Goal: Use online tool/utility: Utilize a website feature to perform a specific function

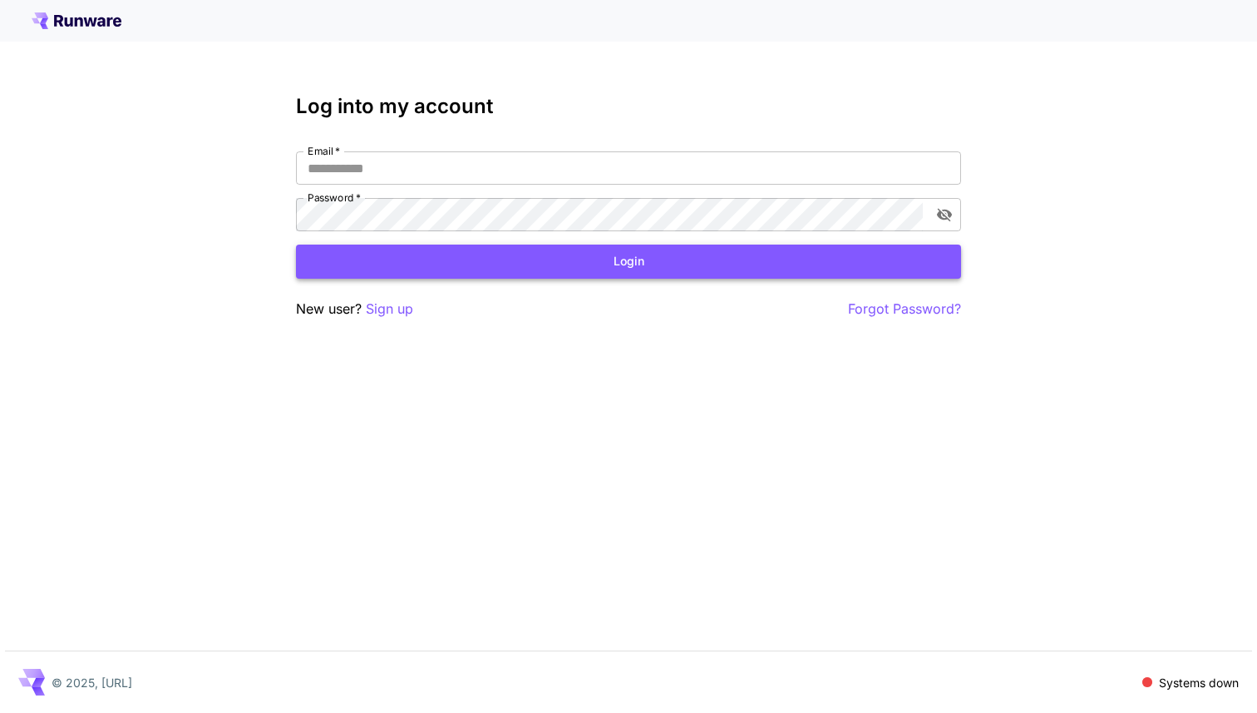
type input "**********"
click at [507, 249] on button "Login" at bounding box center [628, 261] width 665 height 34
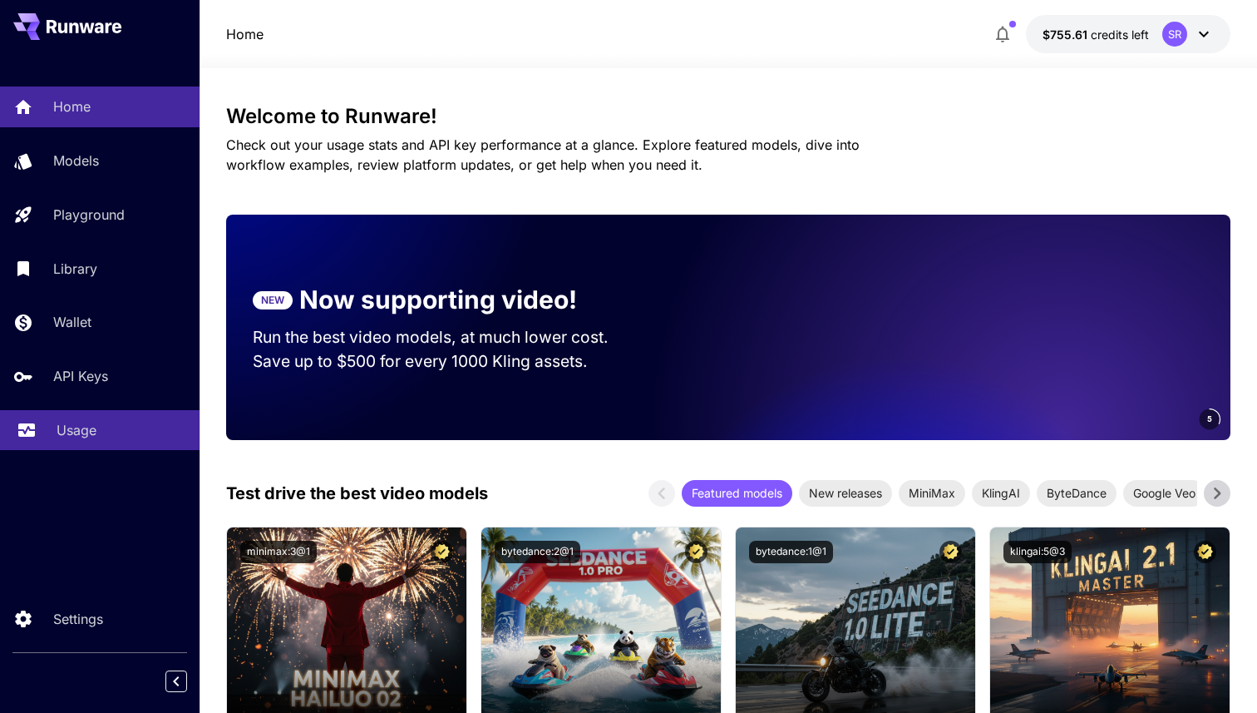
click at [102, 437] on div "Usage" at bounding box center [122, 430] width 130 height 20
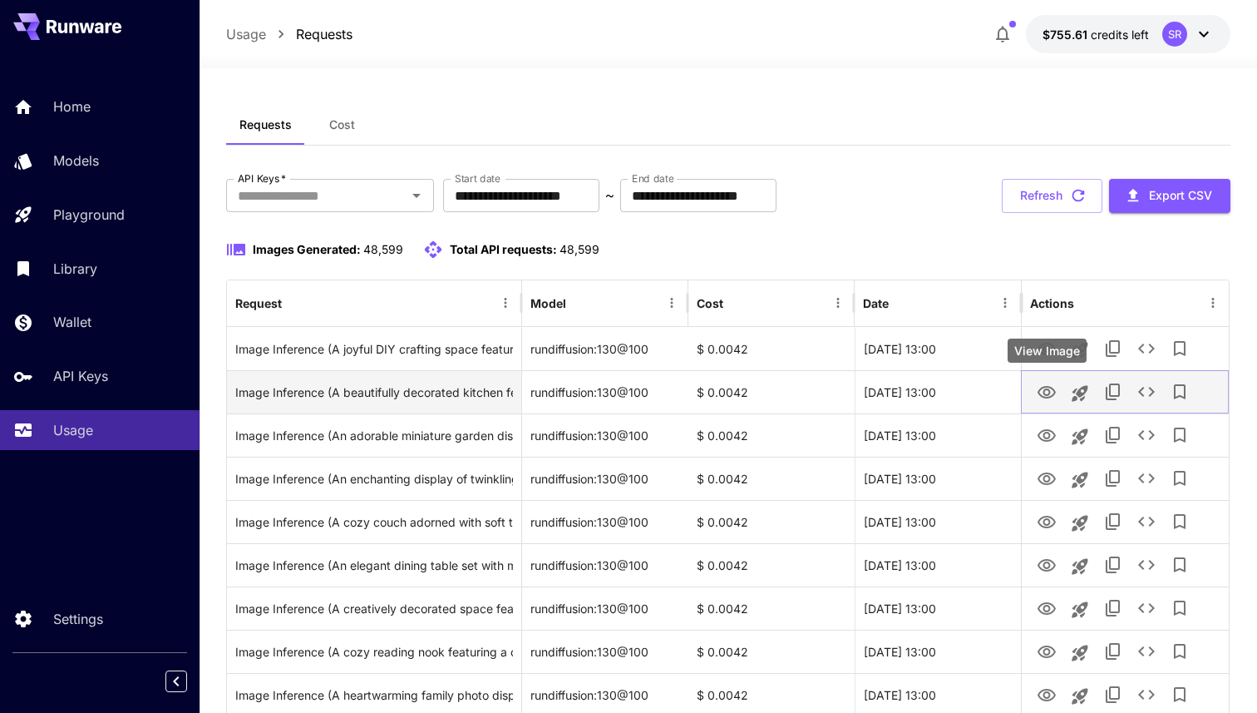
click at [1045, 397] on icon "View Image" at bounding box center [1047, 393] width 20 height 20
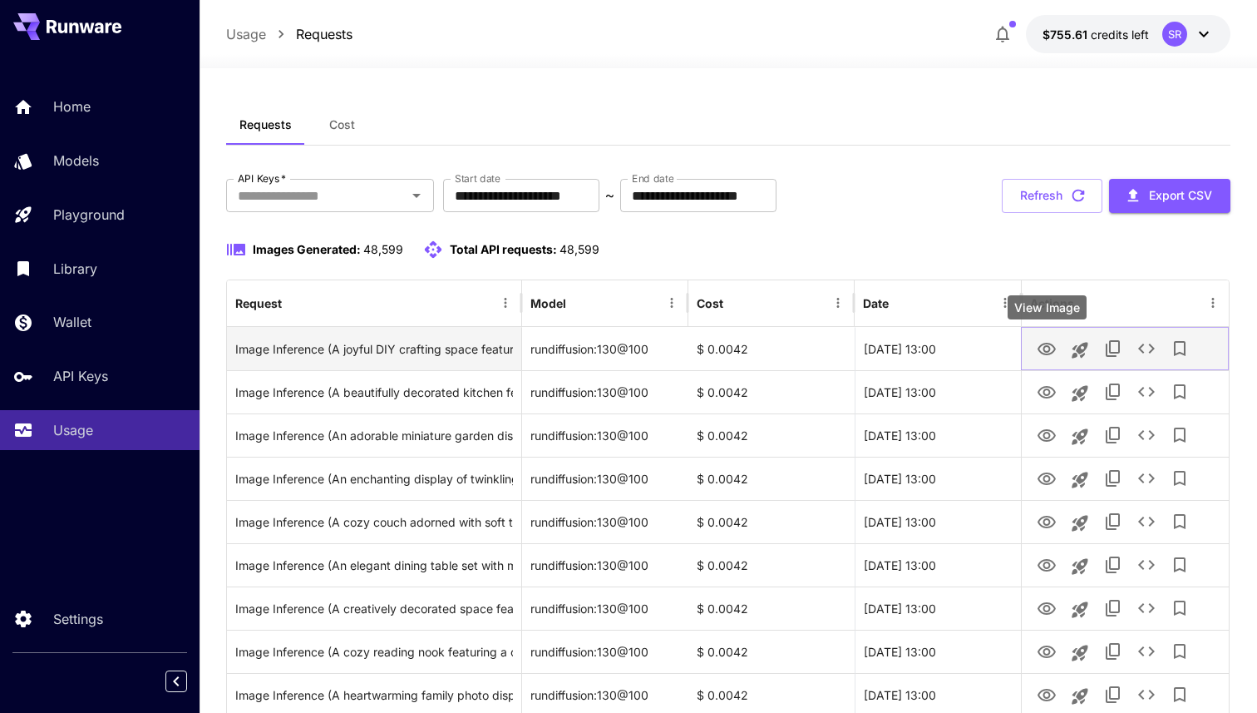
click at [1041, 356] on icon "View Image" at bounding box center [1047, 349] width 20 height 20
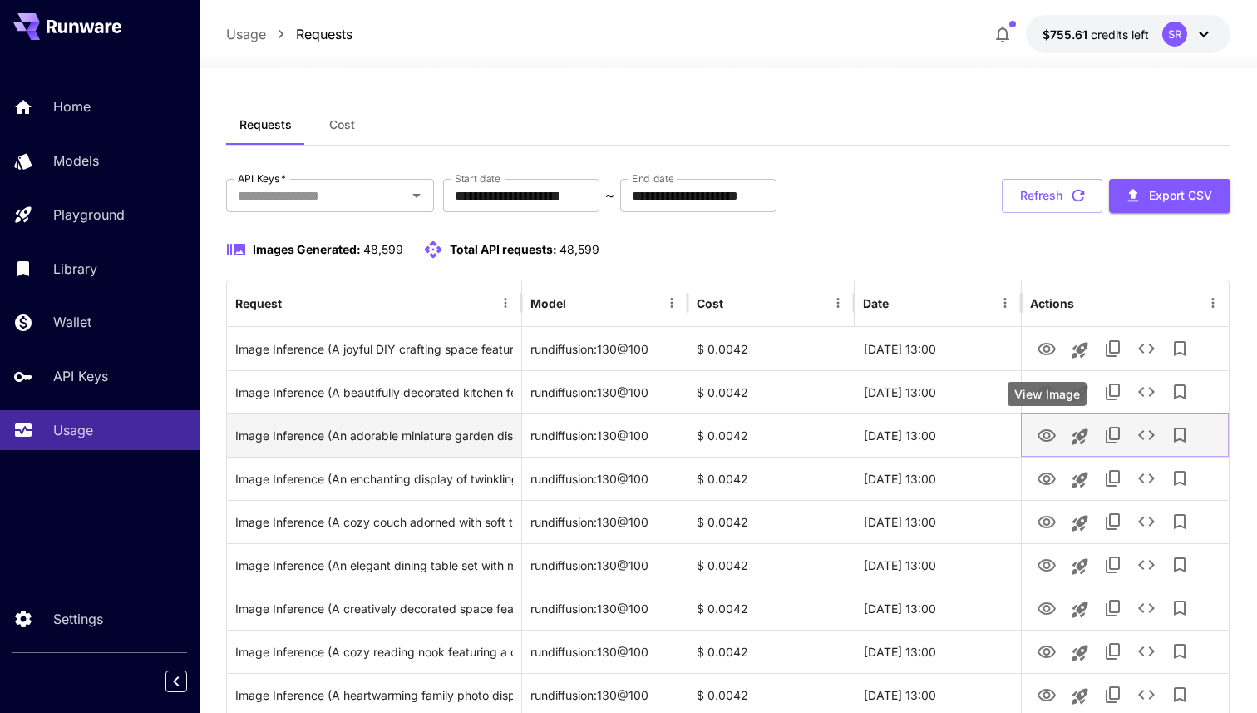
click at [1049, 437] on icon "View Image" at bounding box center [1047, 436] width 20 height 20
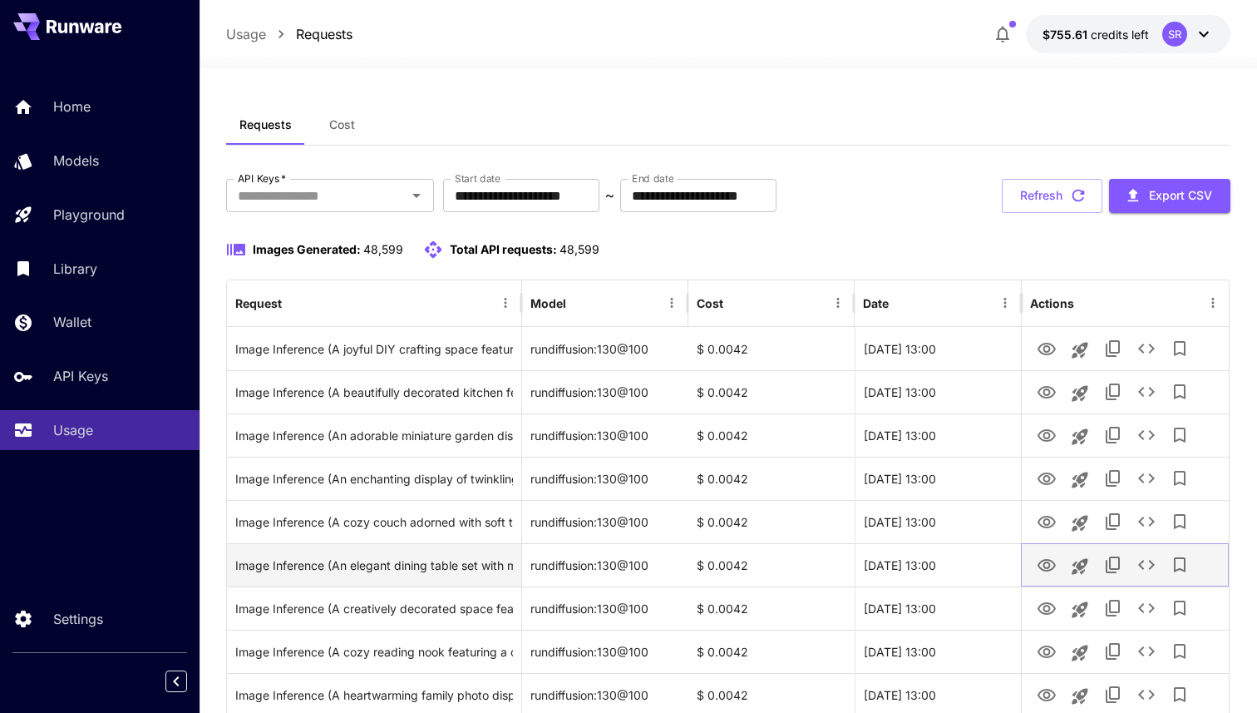
click at [1048, 562] on icon "View Image" at bounding box center [1047, 565] width 18 height 12
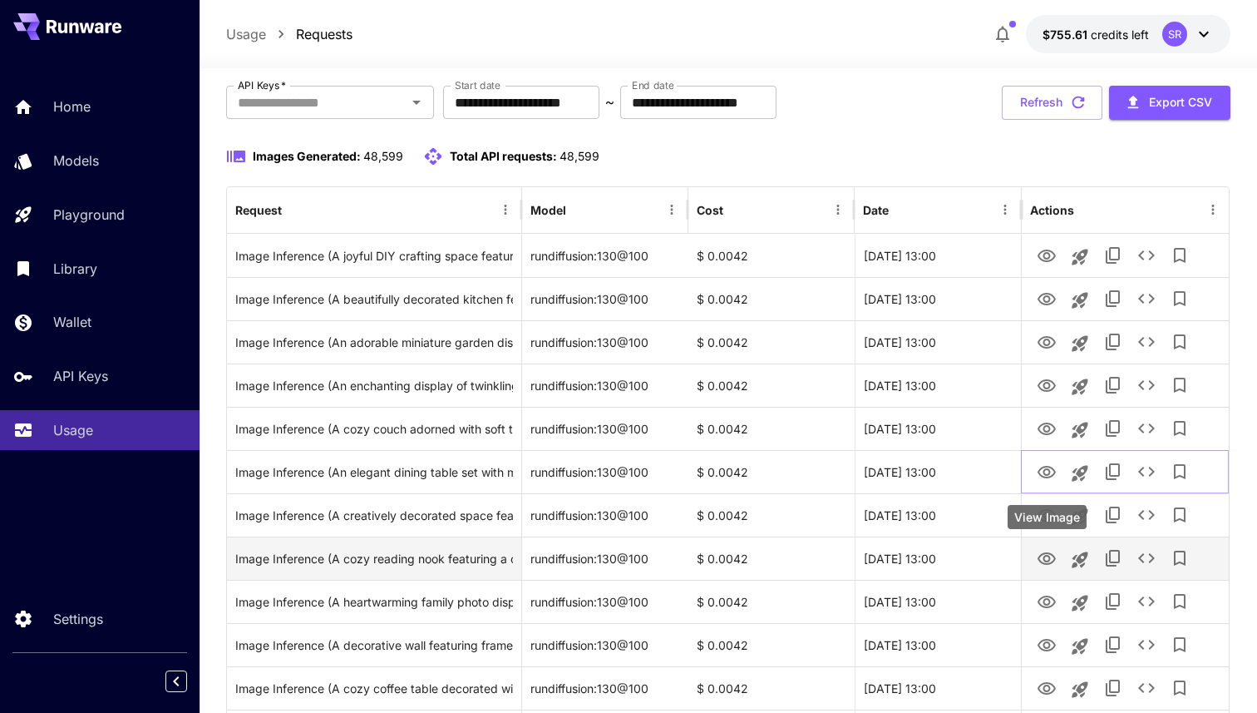
scroll to position [146, 0]
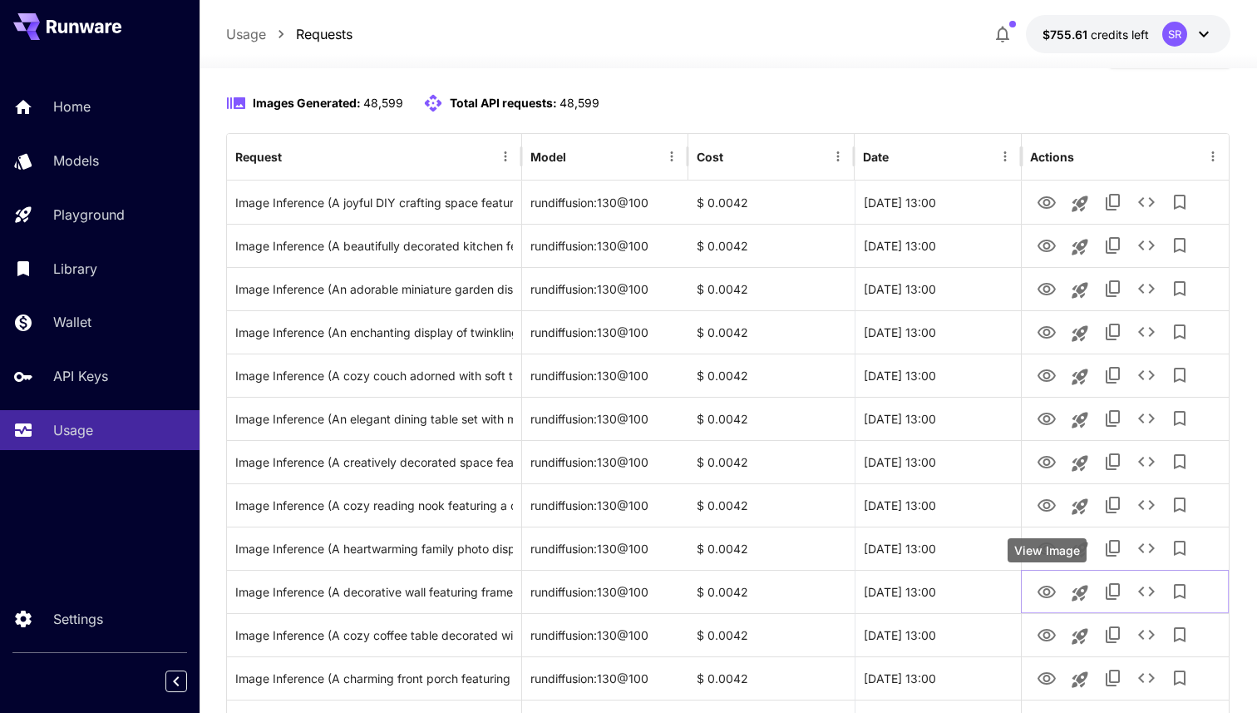
click at [1046, 552] on div "View Image" at bounding box center [1047, 550] width 79 height 24
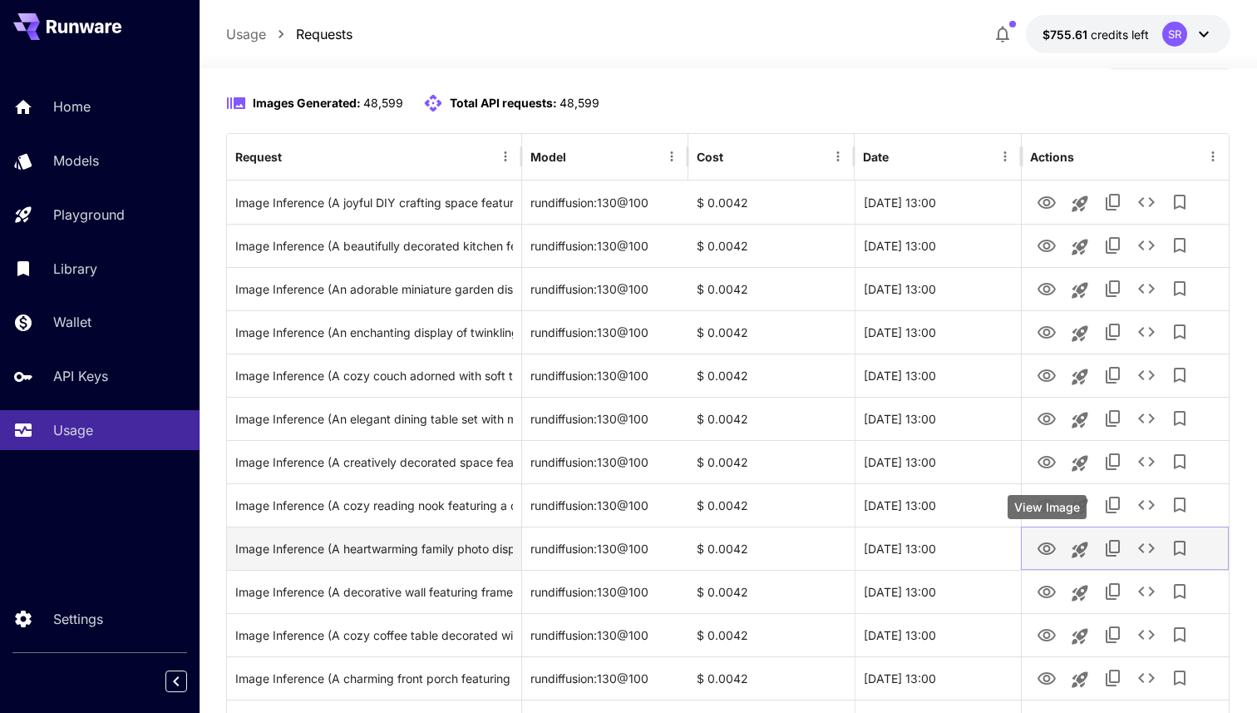
click at [1042, 547] on icon "View Image" at bounding box center [1047, 549] width 20 height 20
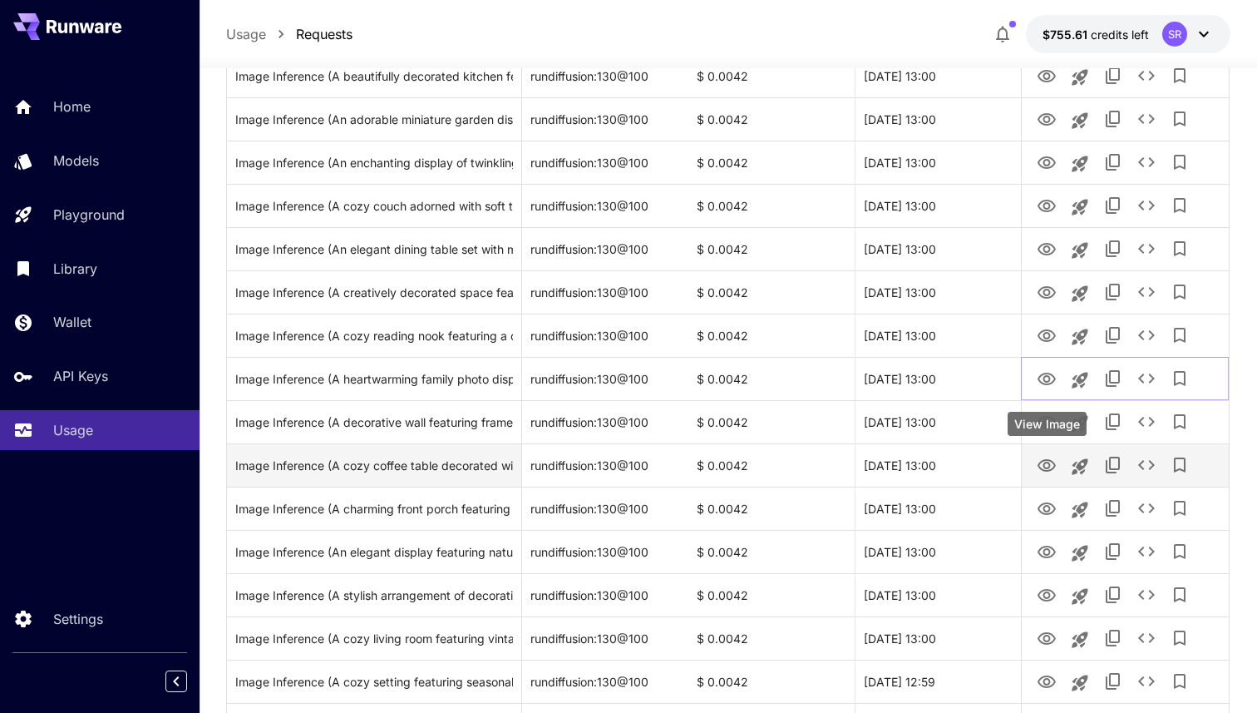
scroll to position [353, 0]
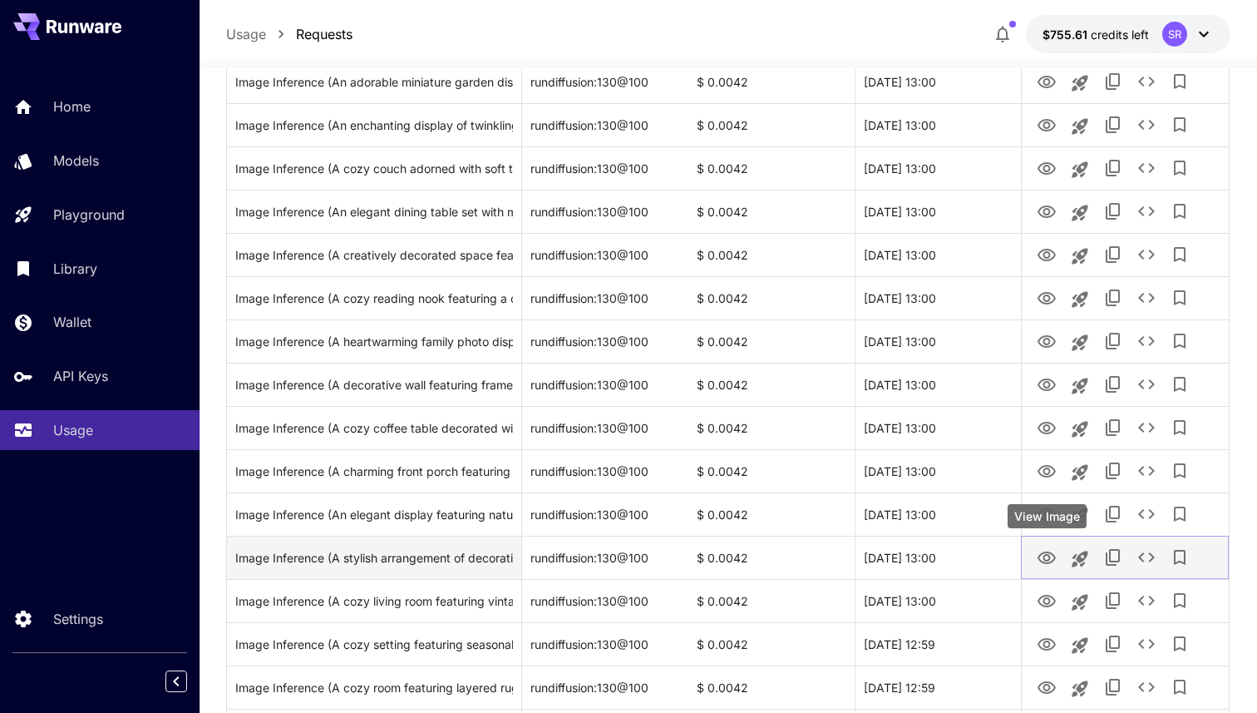
click at [1052, 561] on icon "View Image" at bounding box center [1047, 557] width 18 height 12
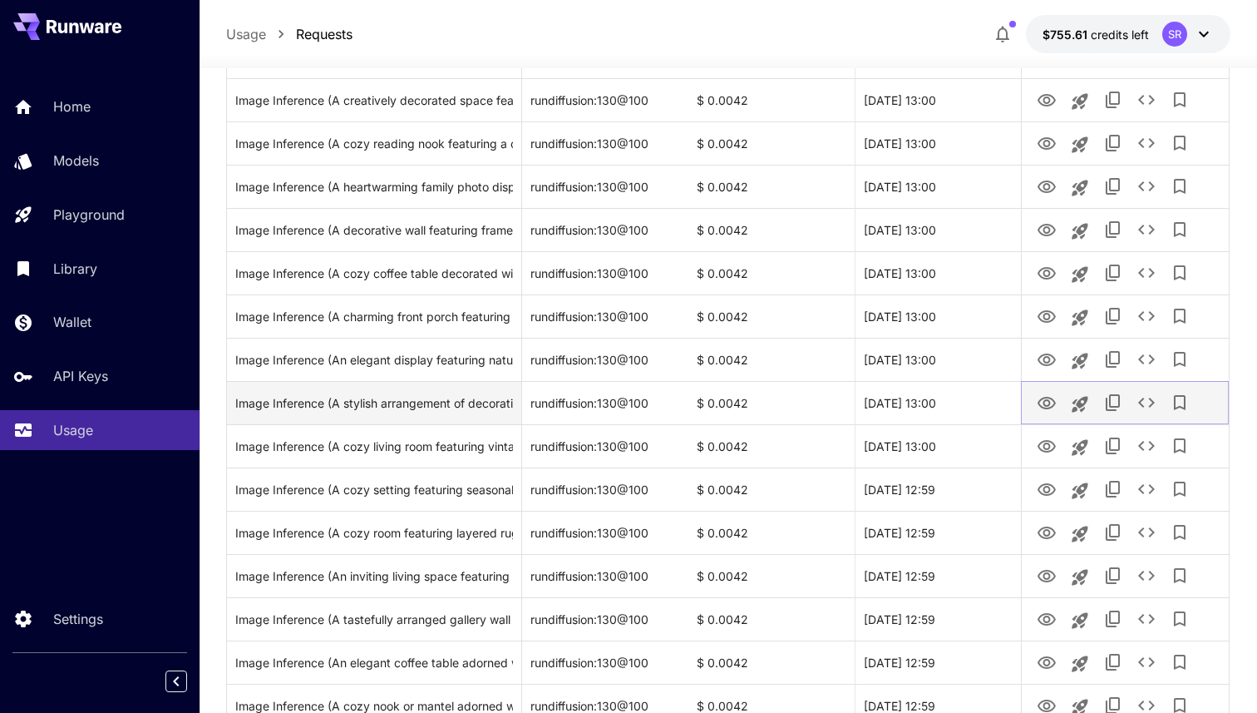
scroll to position [515, 0]
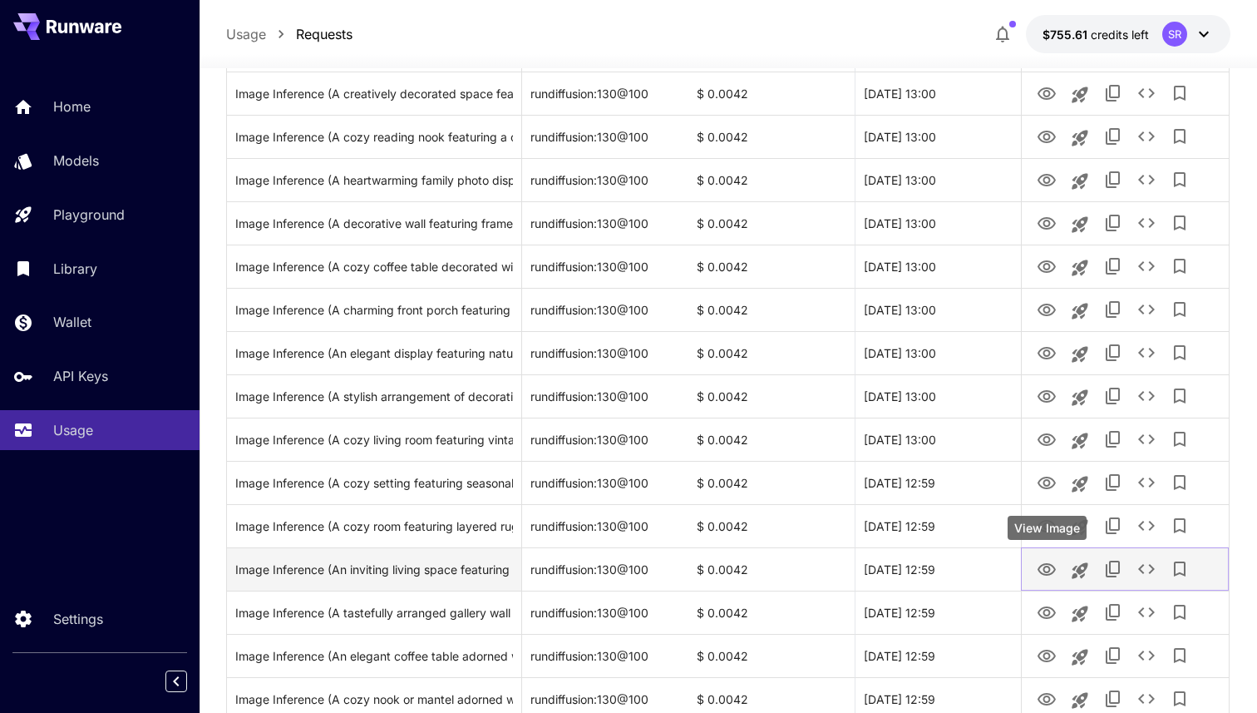
click at [1040, 570] on icon "View Image" at bounding box center [1047, 569] width 18 height 12
click at [1079, 571] on icon "Launch in playground" at bounding box center [1080, 570] width 16 height 16
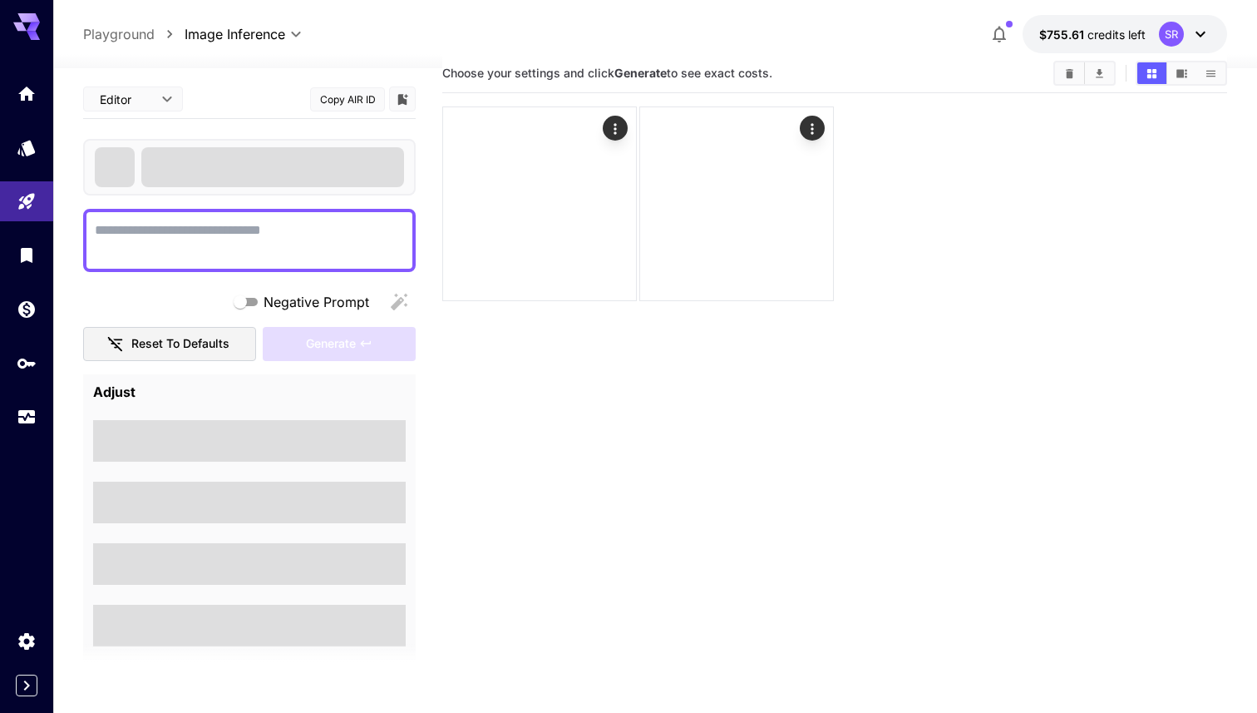
type textarea "**********"
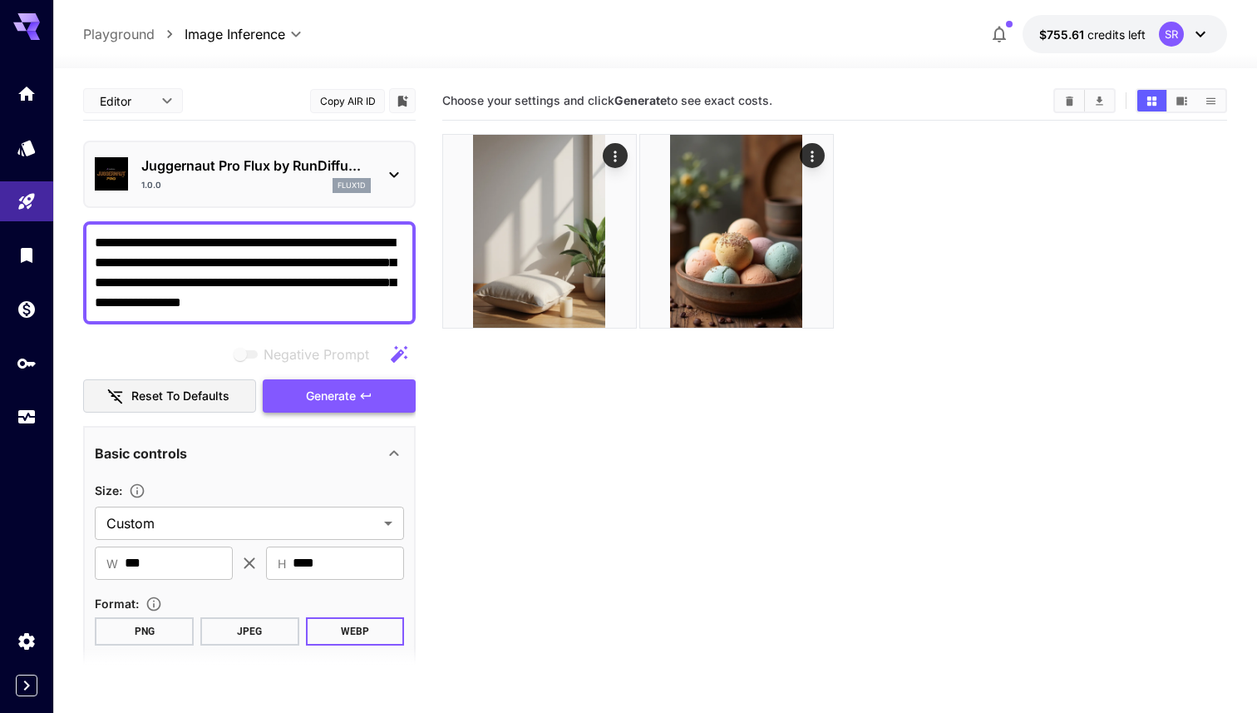
click at [328, 401] on span "Generate" at bounding box center [331, 396] width 50 height 21
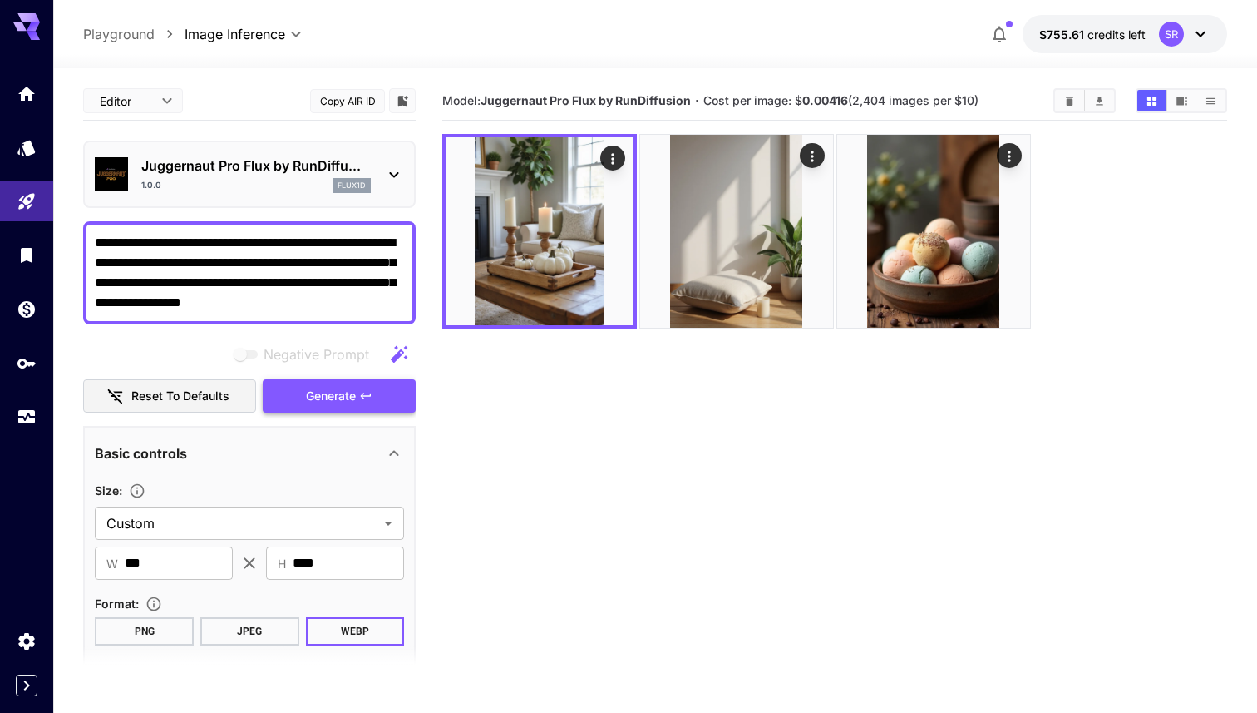
click at [328, 401] on span "Generate" at bounding box center [331, 396] width 50 height 21
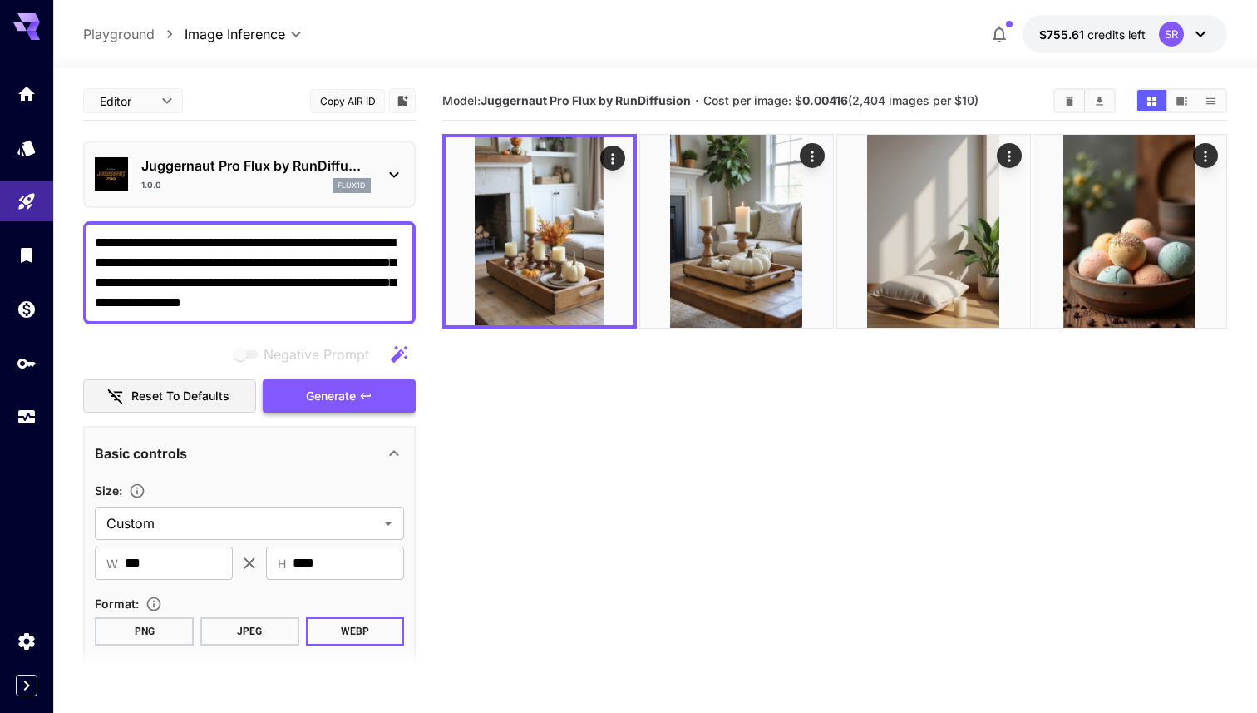
click at [387, 408] on button "Generate" at bounding box center [339, 396] width 153 height 34
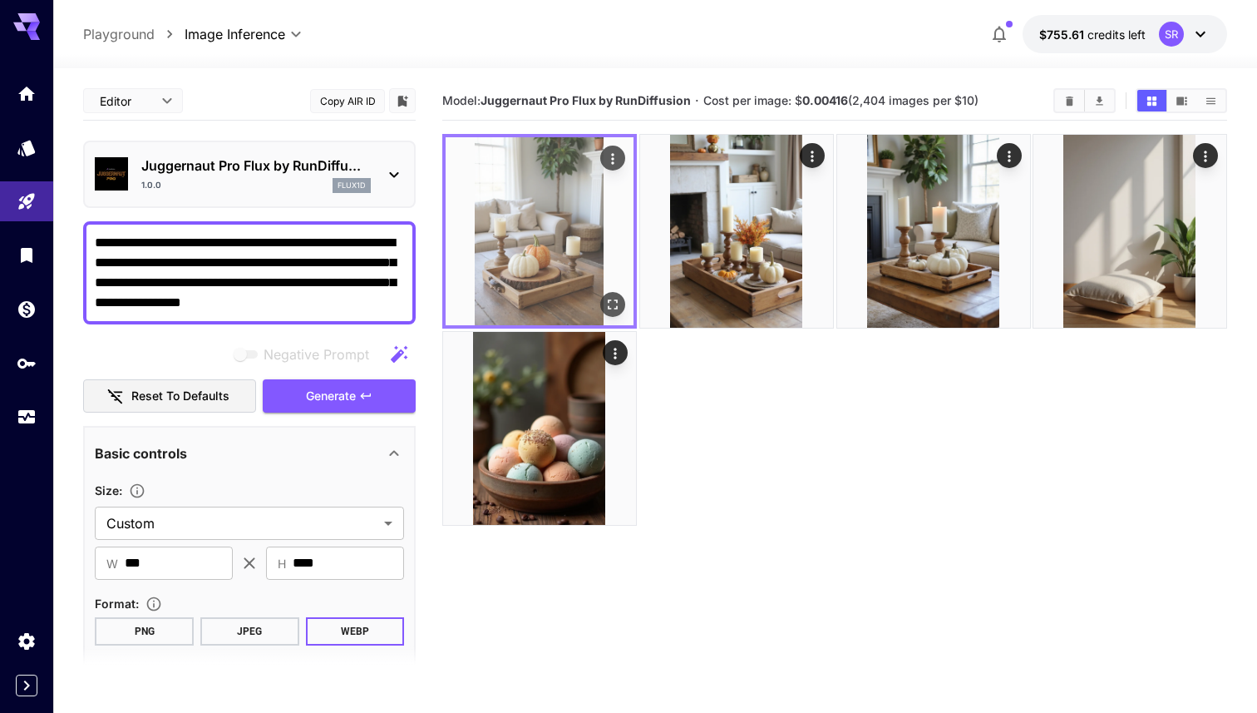
click at [557, 223] on img at bounding box center [540, 231] width 188 height 188
click at [610, 304] on icon "Open in fullscreen" at bounding box center [613, 304] width 17 height 17
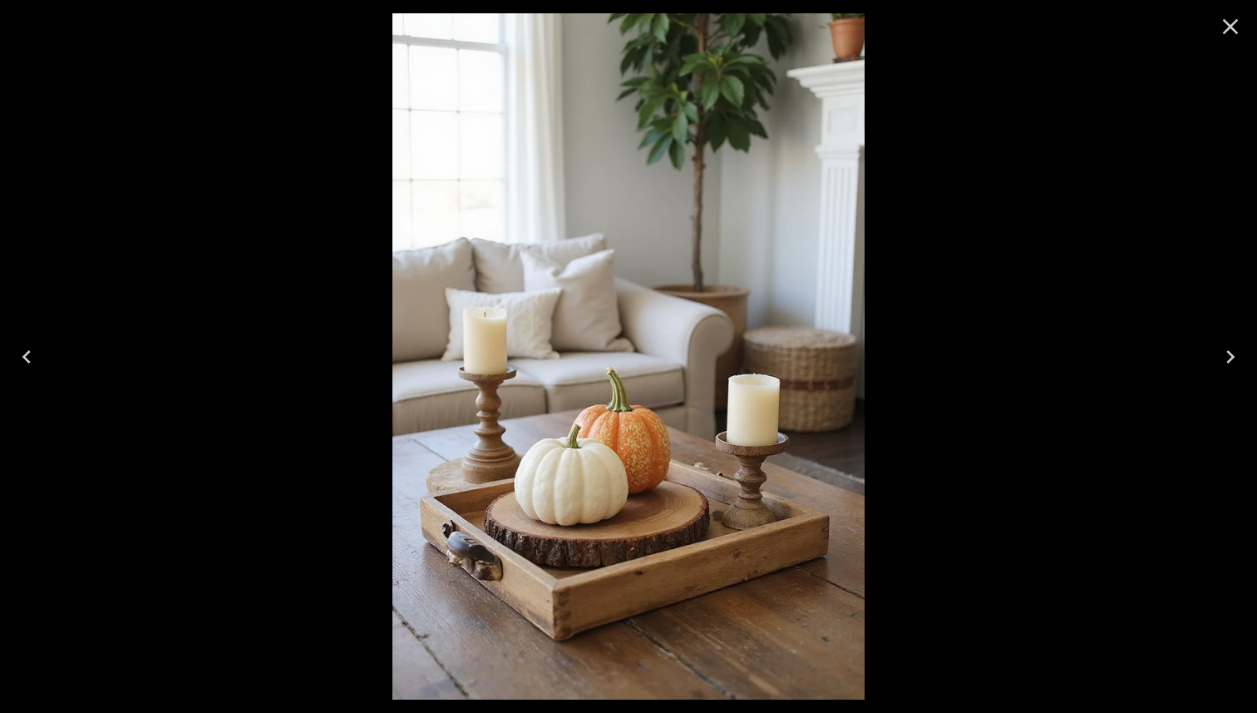
click at [1231, 356] on icon "Next" at bounding box center [1230, 356] width 27 height 27
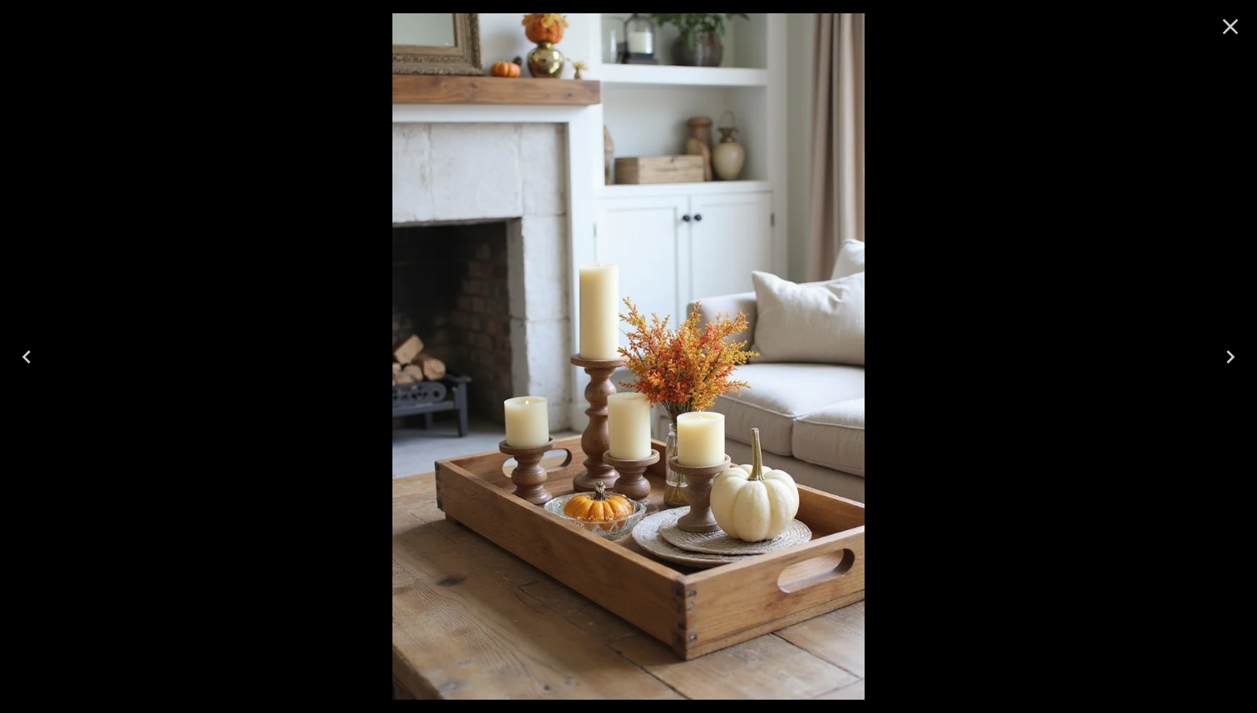
click at [1231, 356] on icon "Next" at bounding box center [1230, 356] width 27 height 27
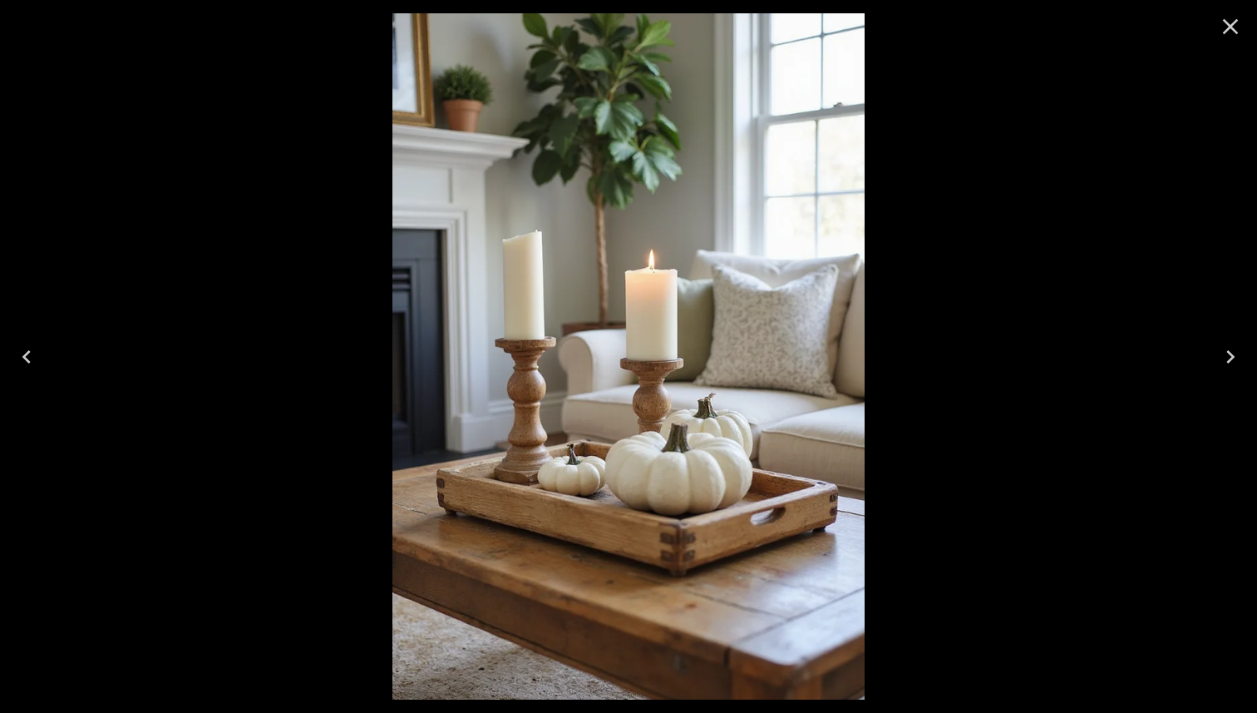
click at [30, 362] on icon "Previous" at bounding box center [26, 356] width 27 height 27
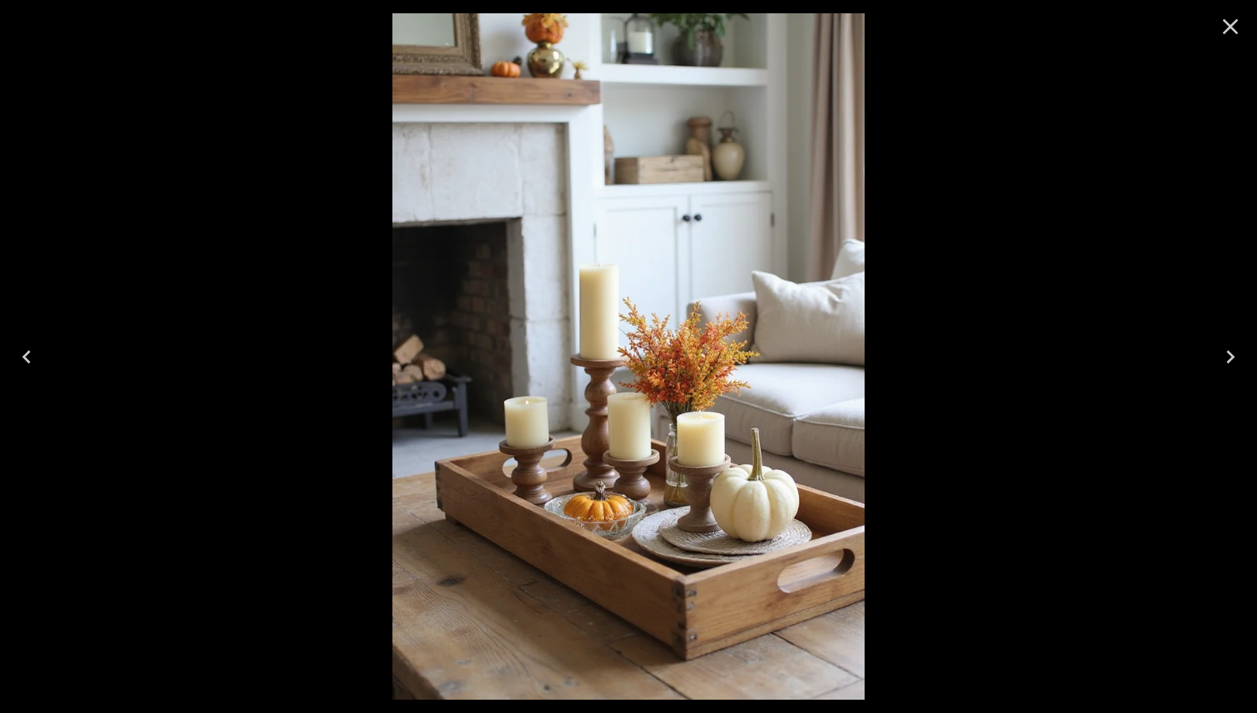
click at [30, 362] on icon "Previous" at bounding box center [26, 356] width 27 height 27
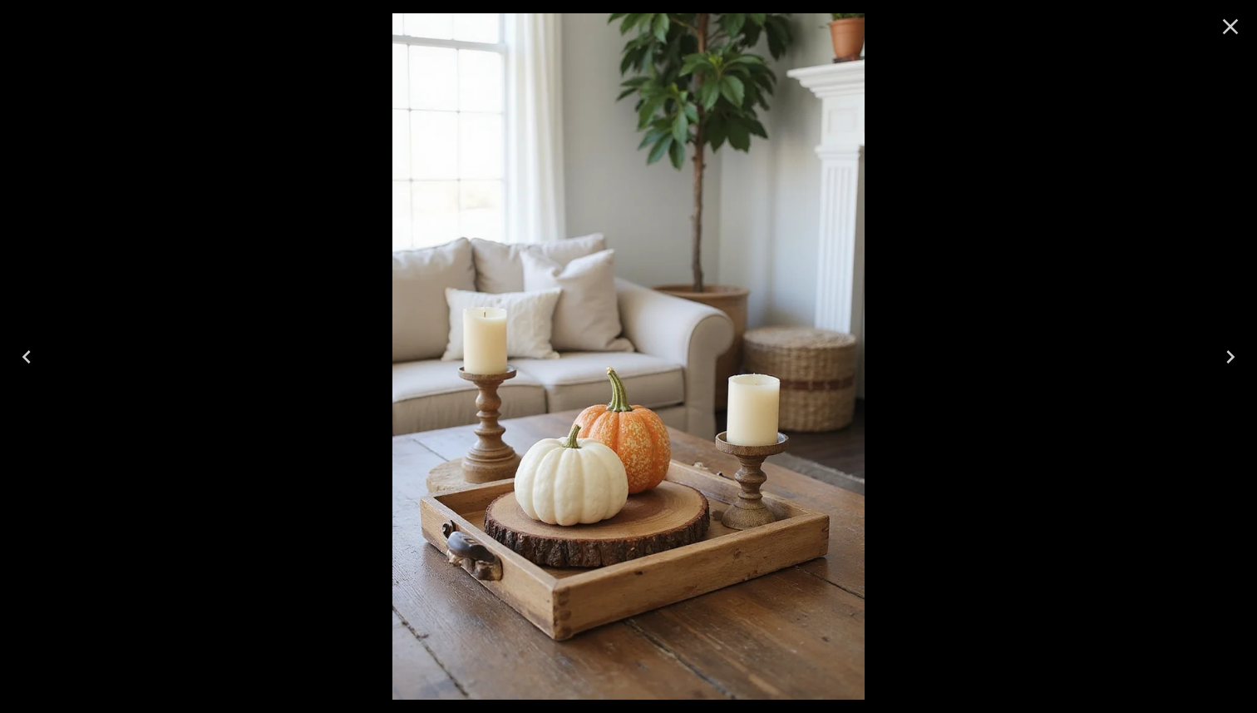
click at [112, 300] on div at bounding box center [628, 356] width 1257 height 713
click at [1227, 22] on icon "Close" at bounding box center [1231, 27] width 16 height 16
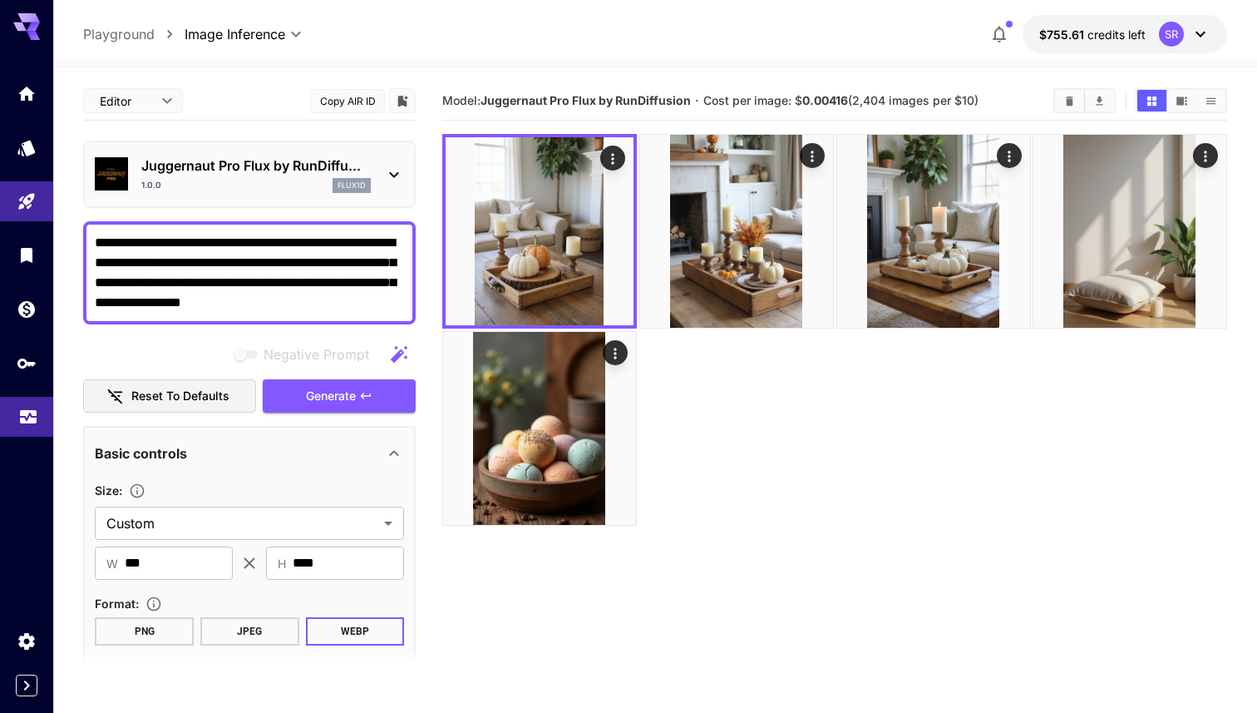
click at [36, 422] on icon "Usage" at bounding box center [28, 412] width 20 height 20
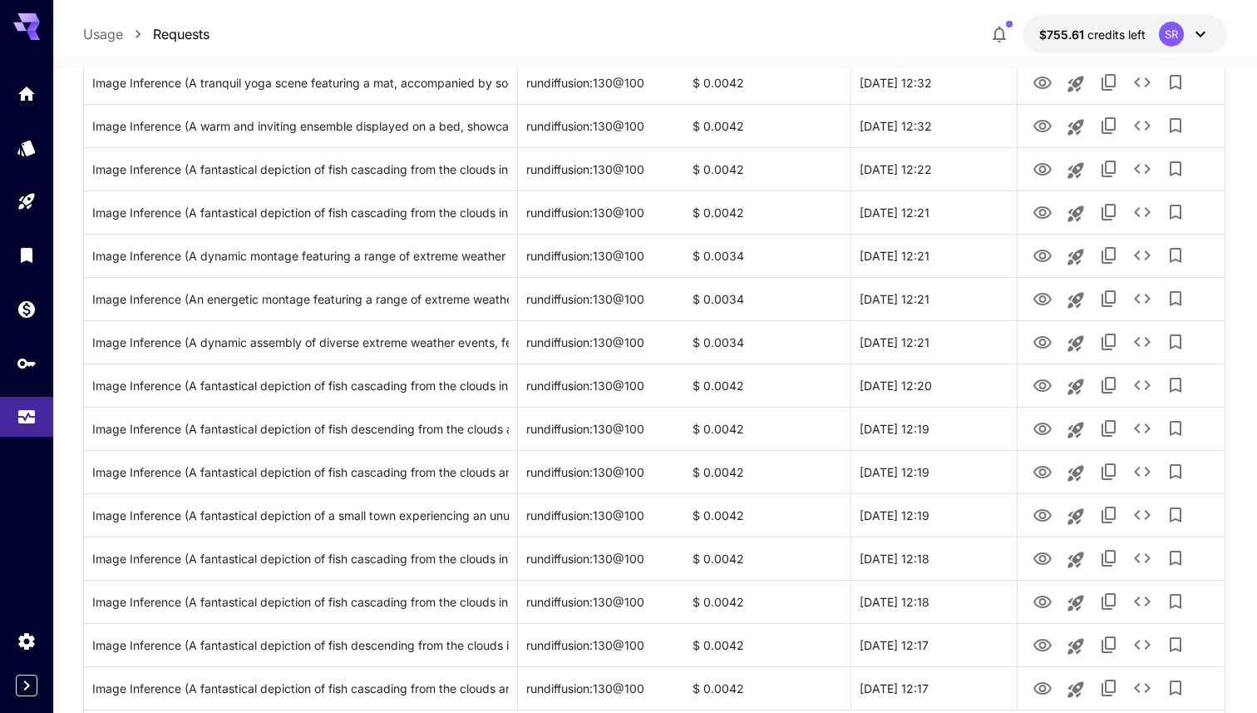
scroll to position [1870, 0]
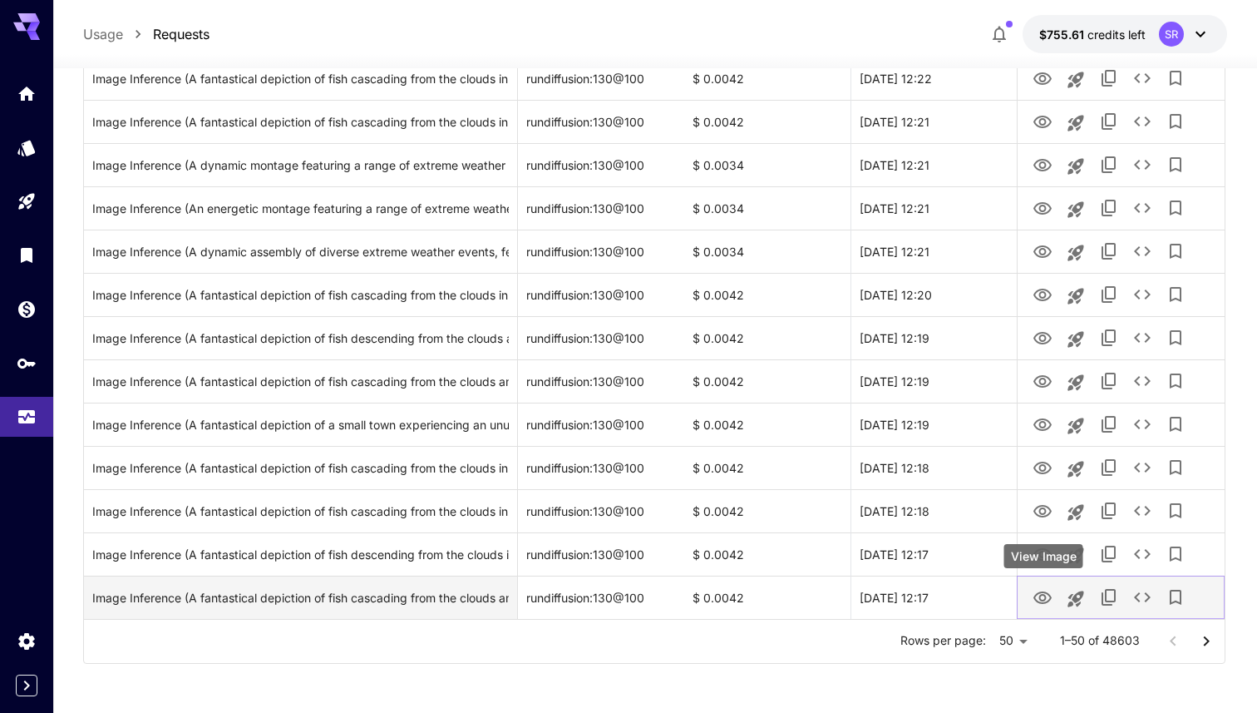
click at [1042, 595] on icon "View Image" at bounding box center [1043, 598] width 20 height 20
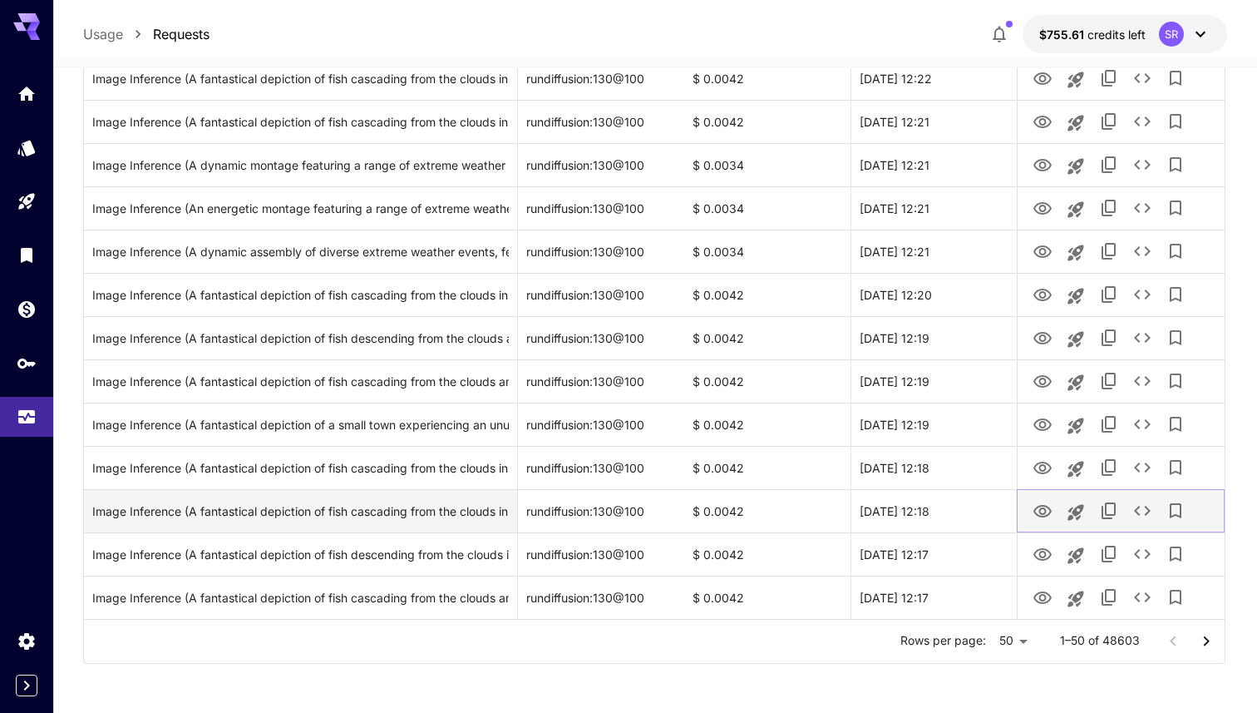
click at [1042, 508] on icon "View Image" at bounding box center [1043, 511] width 18 height 12
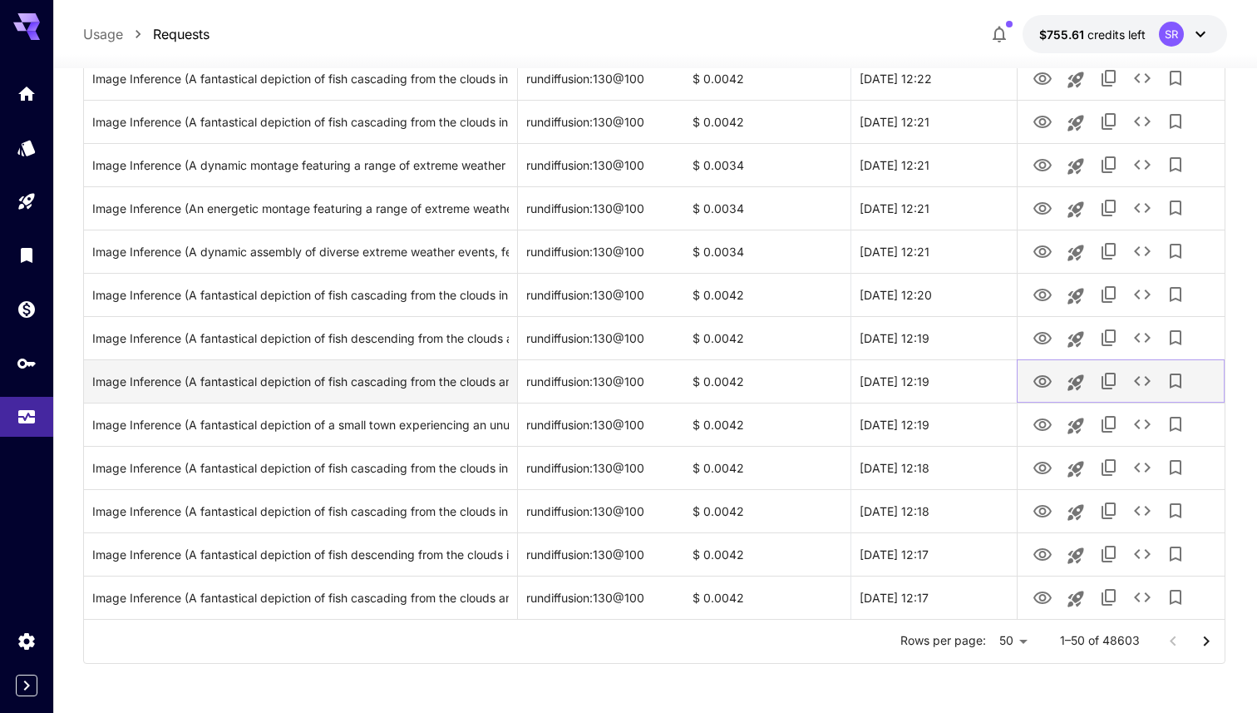
click at [1046, 383] on icon "View Image" at bounding box center [1043, 381] width 18 height 12
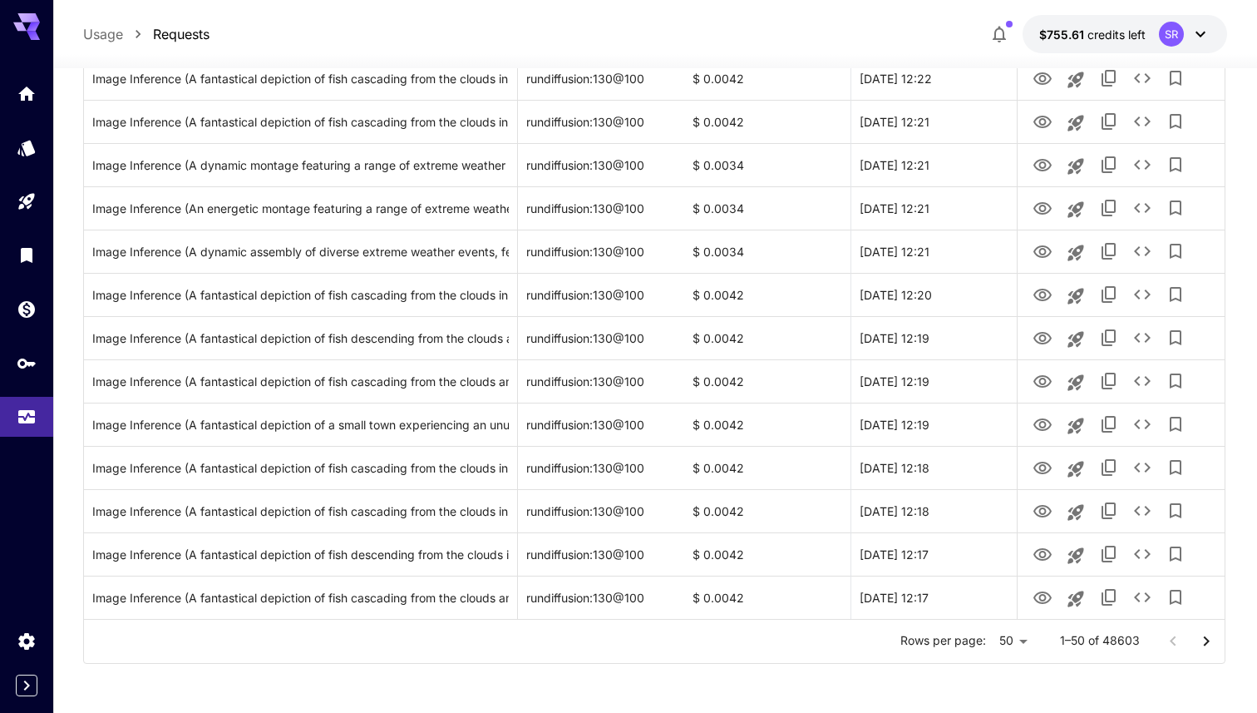
click at [1204, 644] on icon "Go to next page" at bounding box center [1207, 641] width 20 height 20
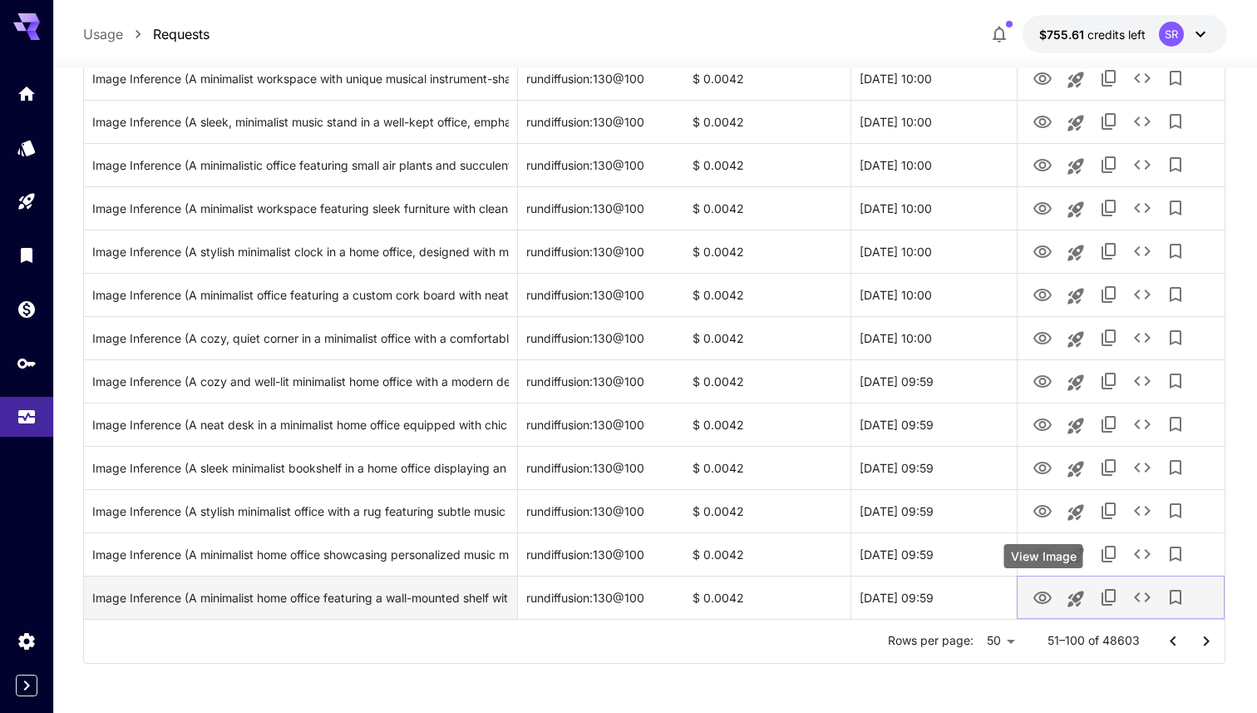
click at [1039, 596] on icon "View Image" at bounding box center [1043, 598] width 20 height 20
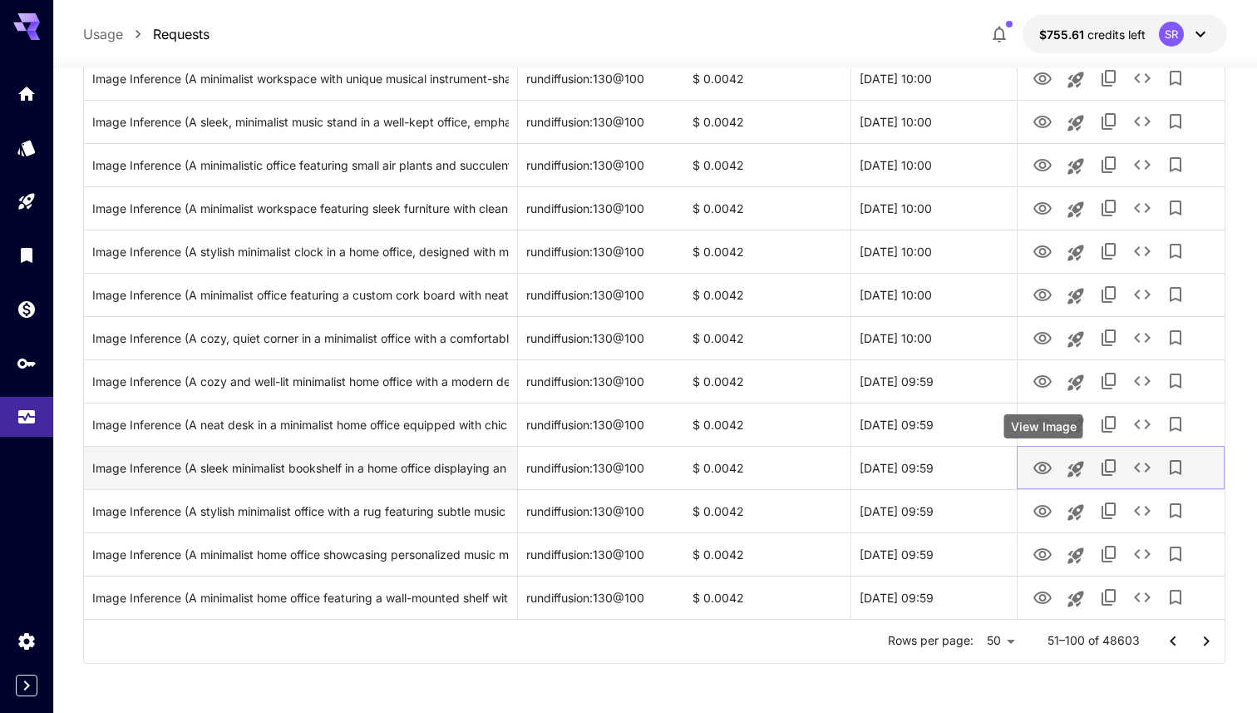
click at [1039, 472] on icon "View Image" at bounding box center [1043, 468] width 18 height 12
click at [1082, 470] on icon "Launch in playground" at bounding box center [1076, 469] width 20 height 20
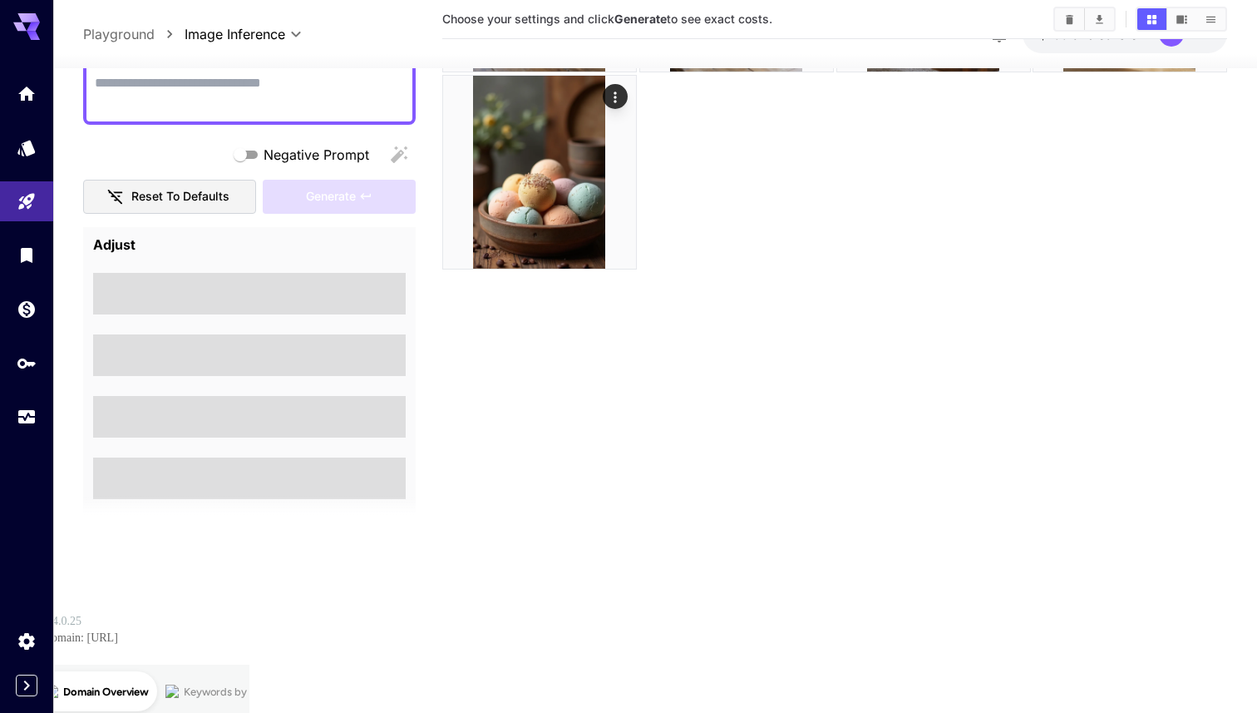
scroll to position [131, 0]
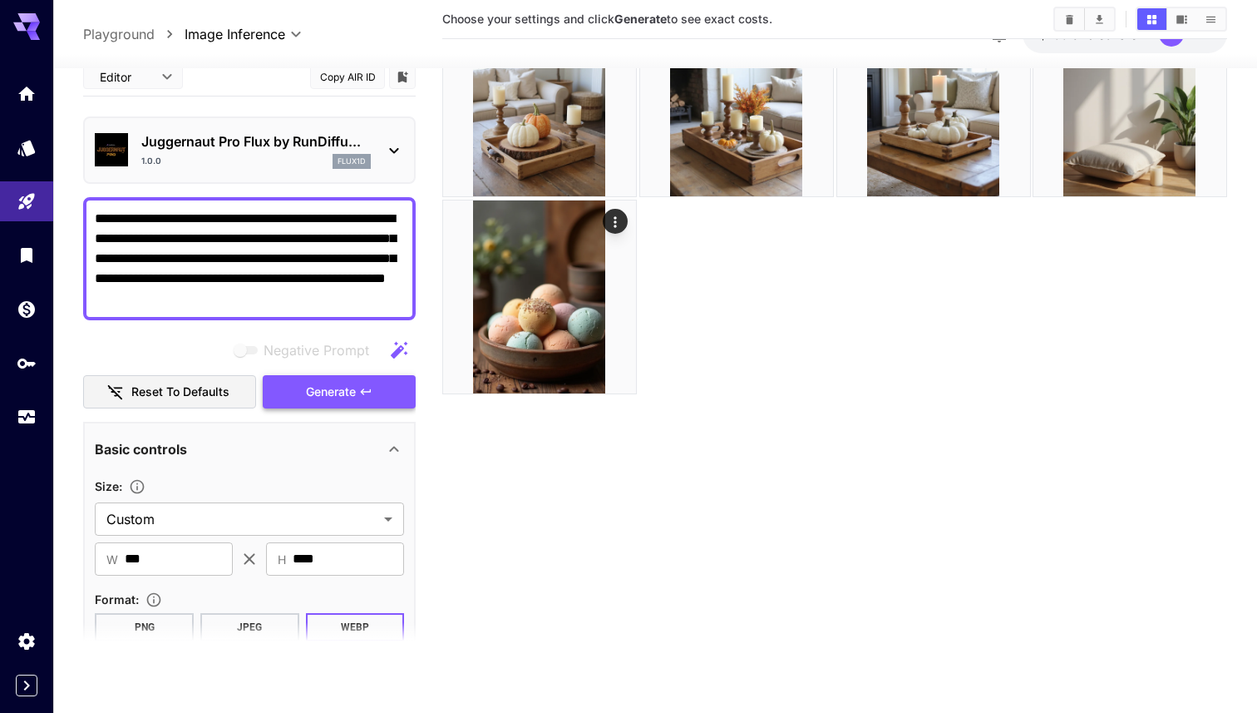
click at [373, 397] on button "Generate" at bounding box center [339, 391] width 153 height 34
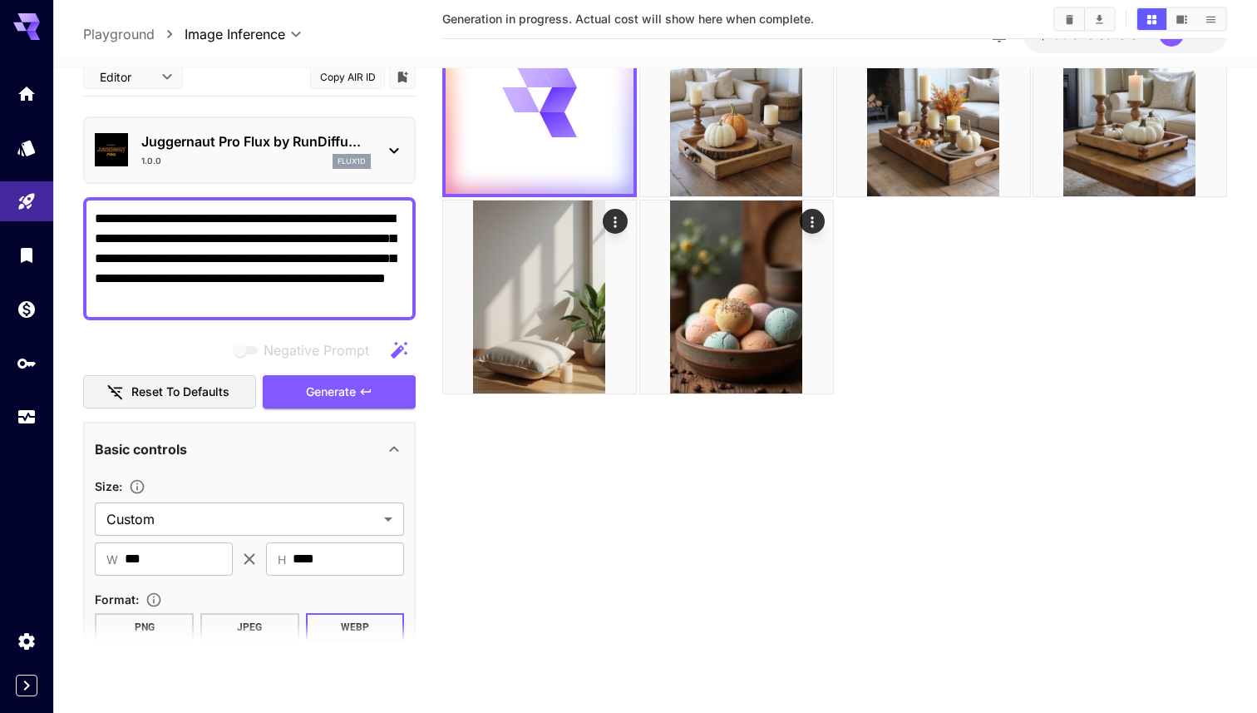
click at [397, 350] on icon "button" at bounding box center [399, 349] width 17 height 17
type textarea "**********"
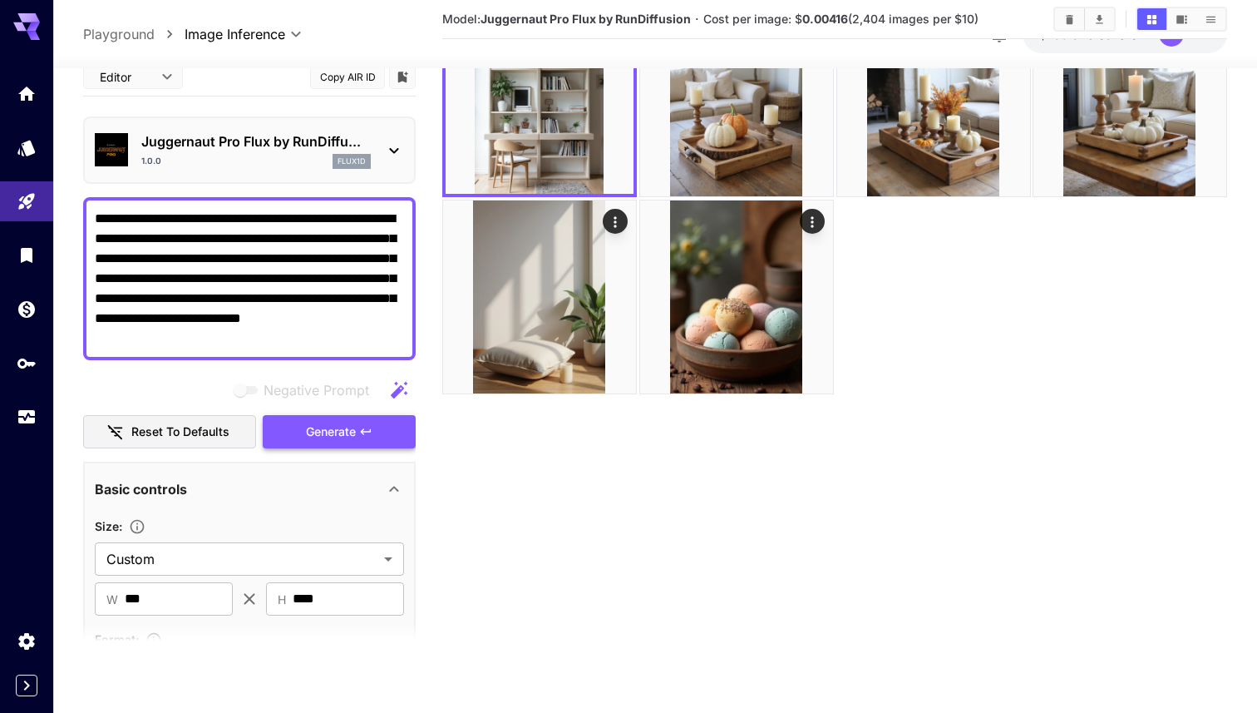
click at [383, 425] on button "Generate" at bounding box center [339, 431] width 153 height 34
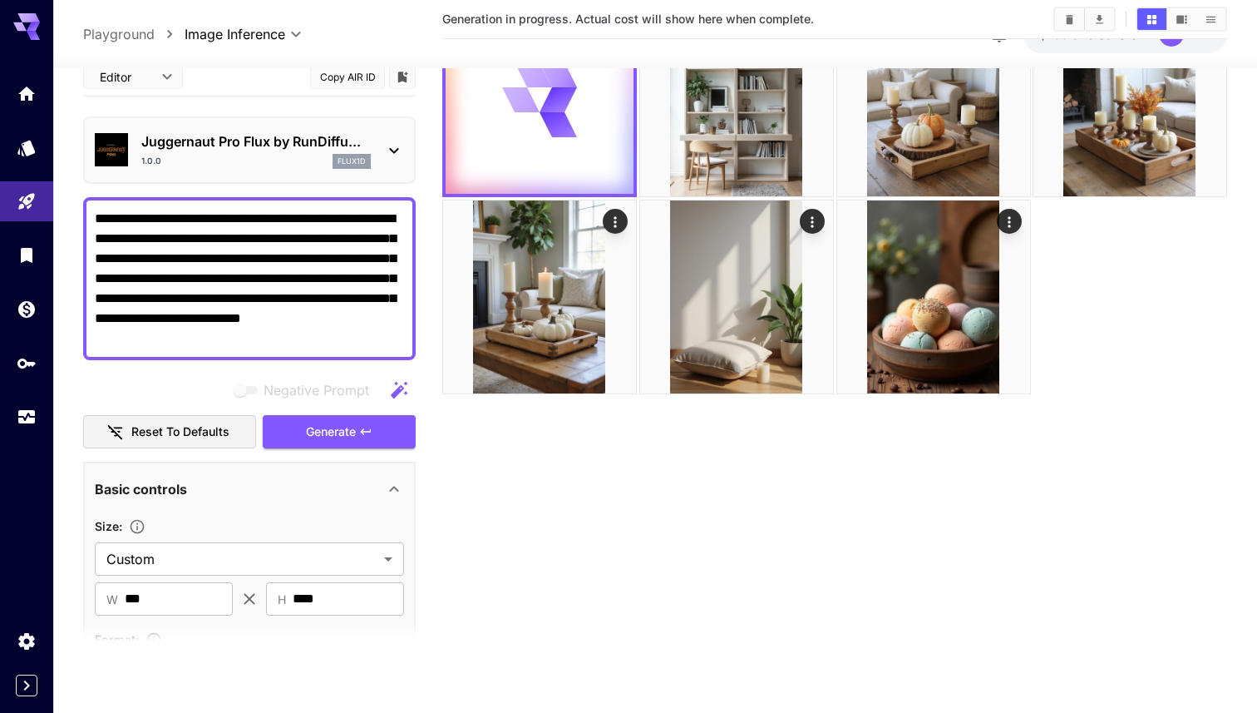
scroll to position [0, 0]
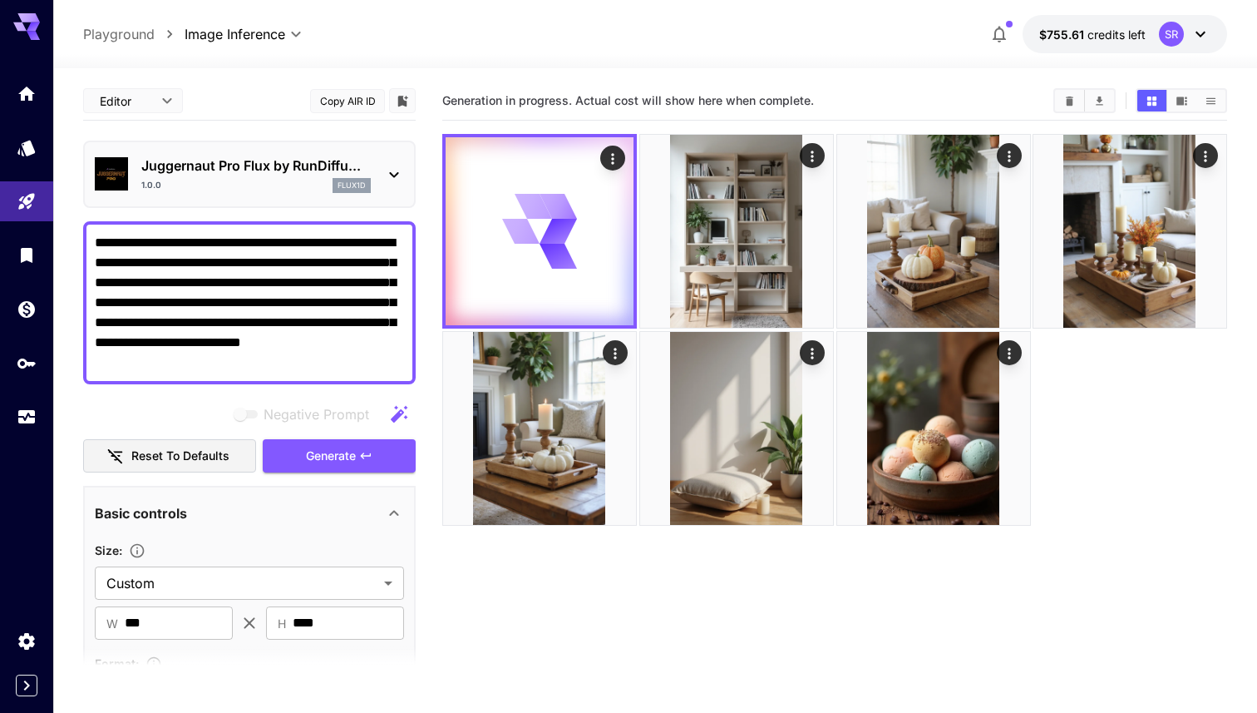
click at [401, 411] on icon "button" at bounding box center [399, 414] width 20 height 20
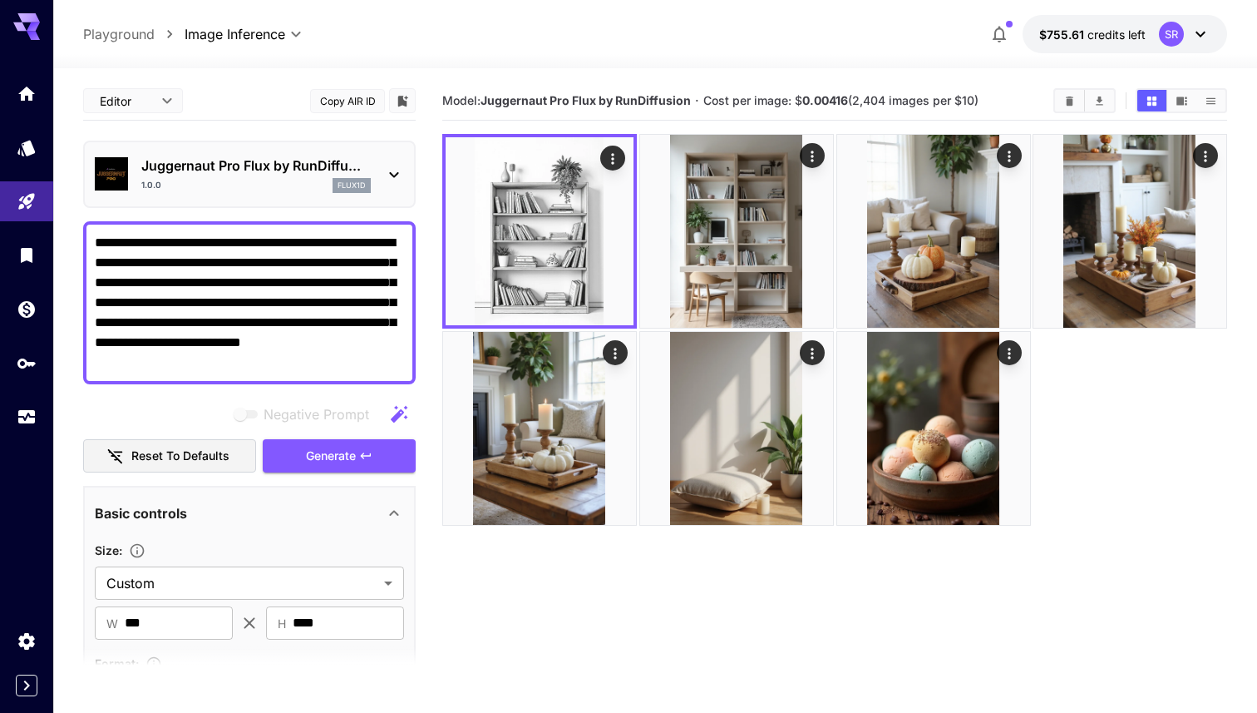
click at [401, 411] on icon "button" at bounding box center [399, 414] width 20 height 20
click at [345, 333] on textarea "**********" at bounding box center [249, 303] width 309 height 140
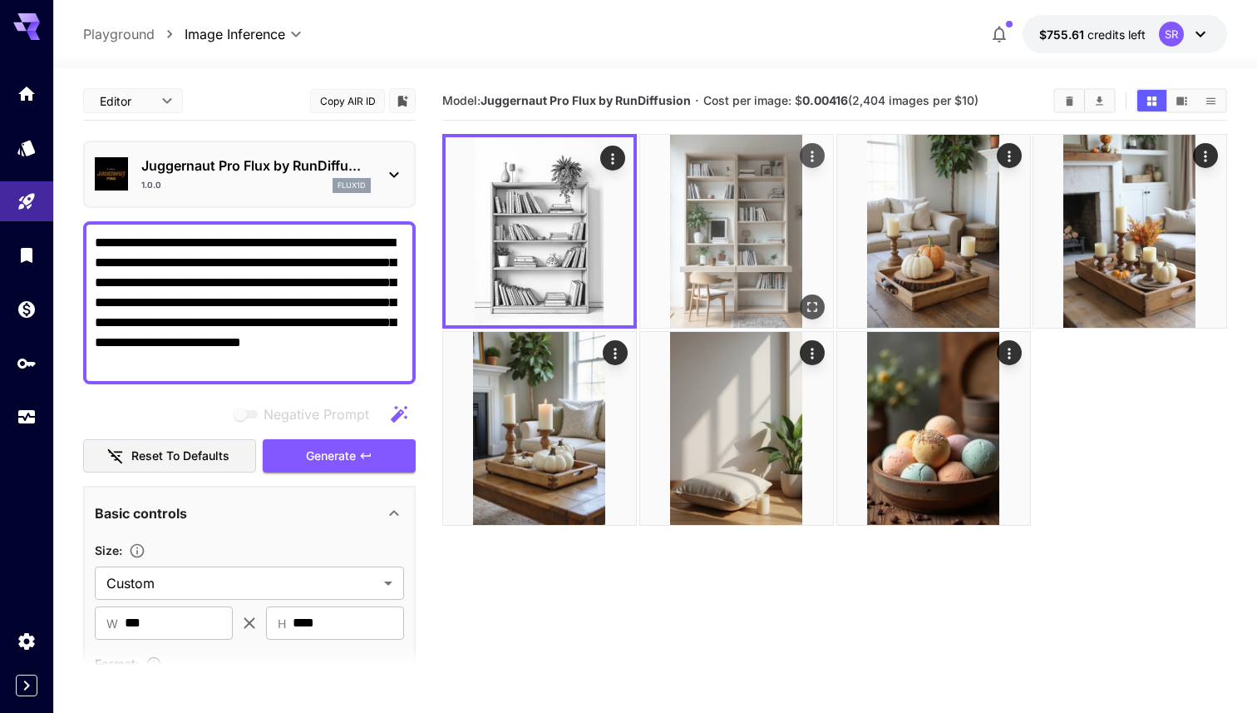
click at [746, 230] on img at bounding box center [736, 231] width 193 height 193
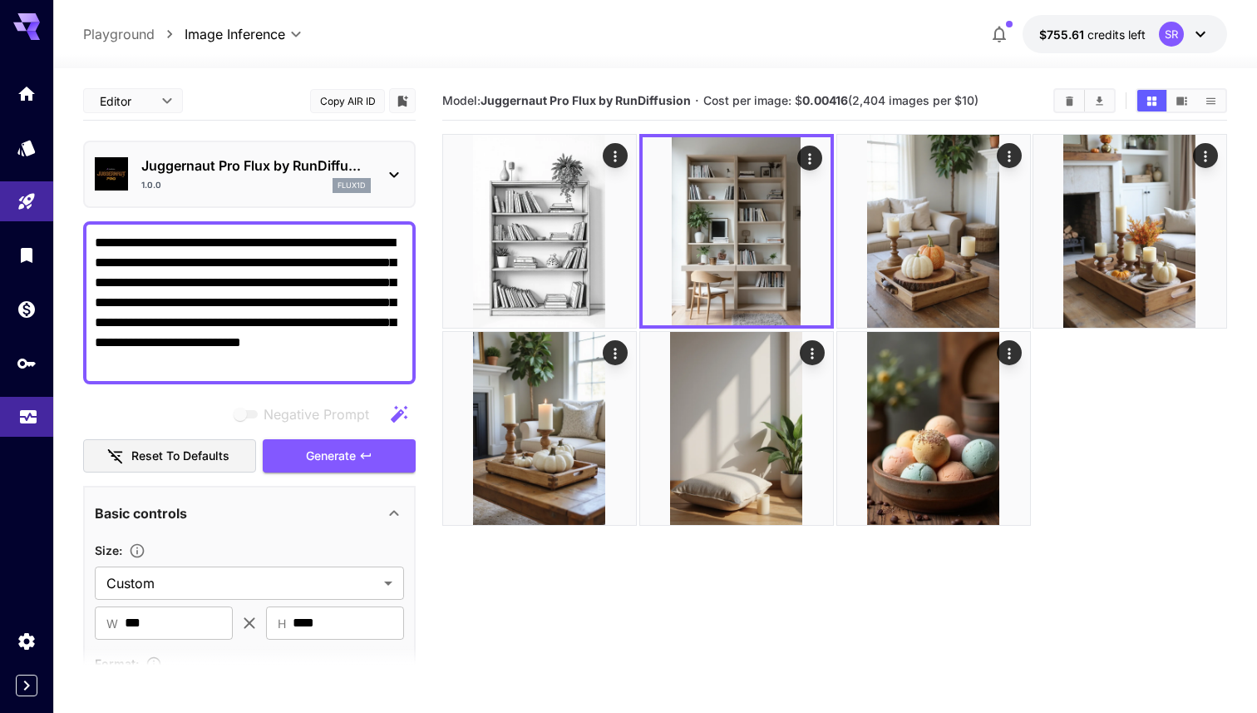
click at [30, 436] on link at bounding box center [26, 417] width 53 height 41
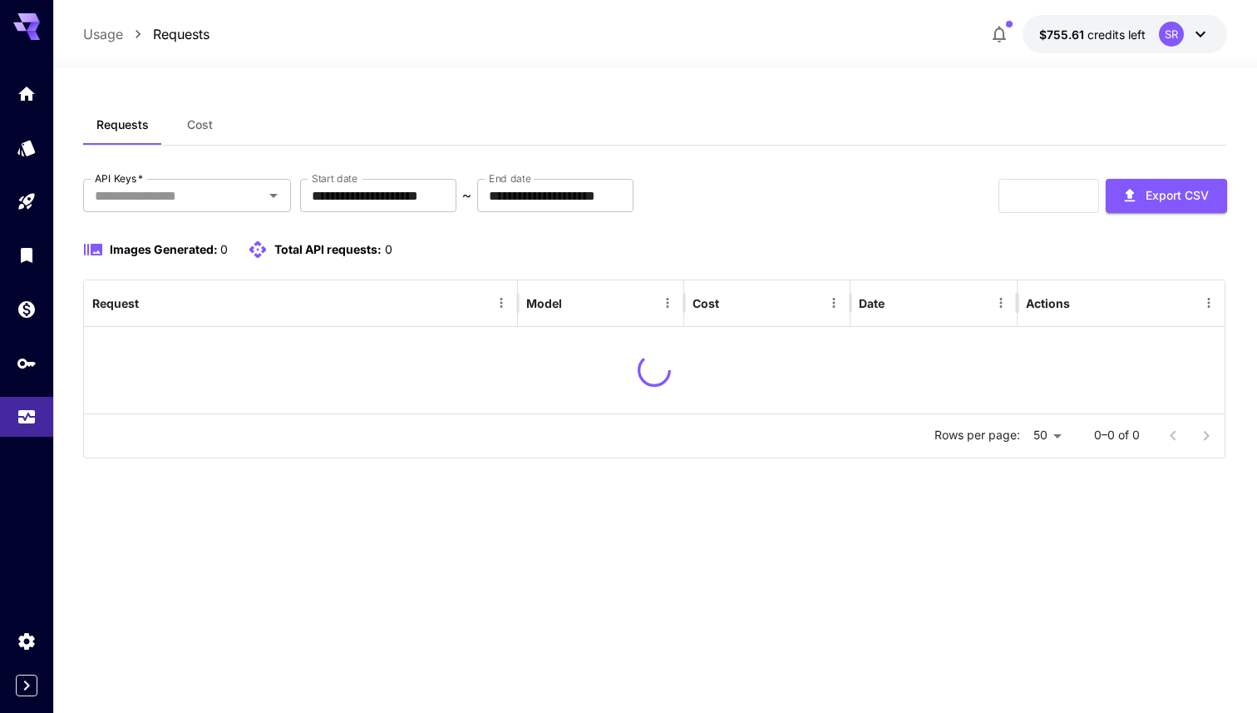
click at [205, 130] on span "Cost" at bounding box center [200, 124] width 26 height 15
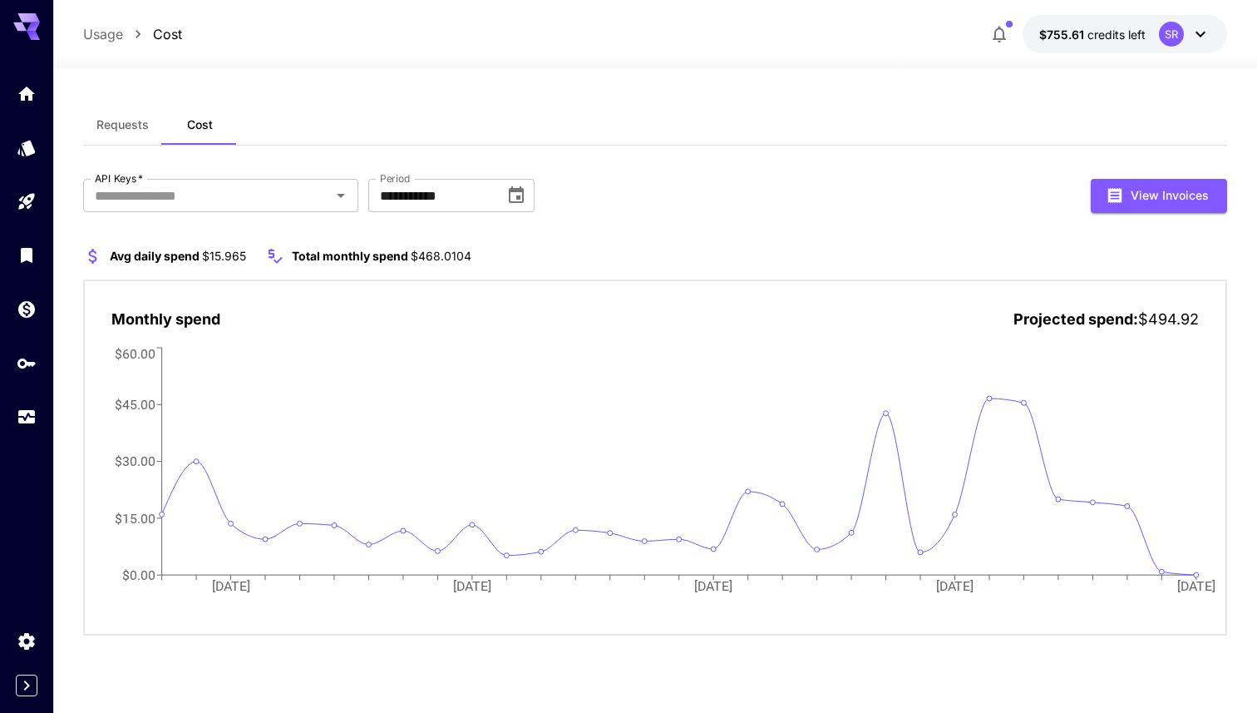
click at [143, 126] on span "Requests" at bounding box center [122, 124] width 52 height 15
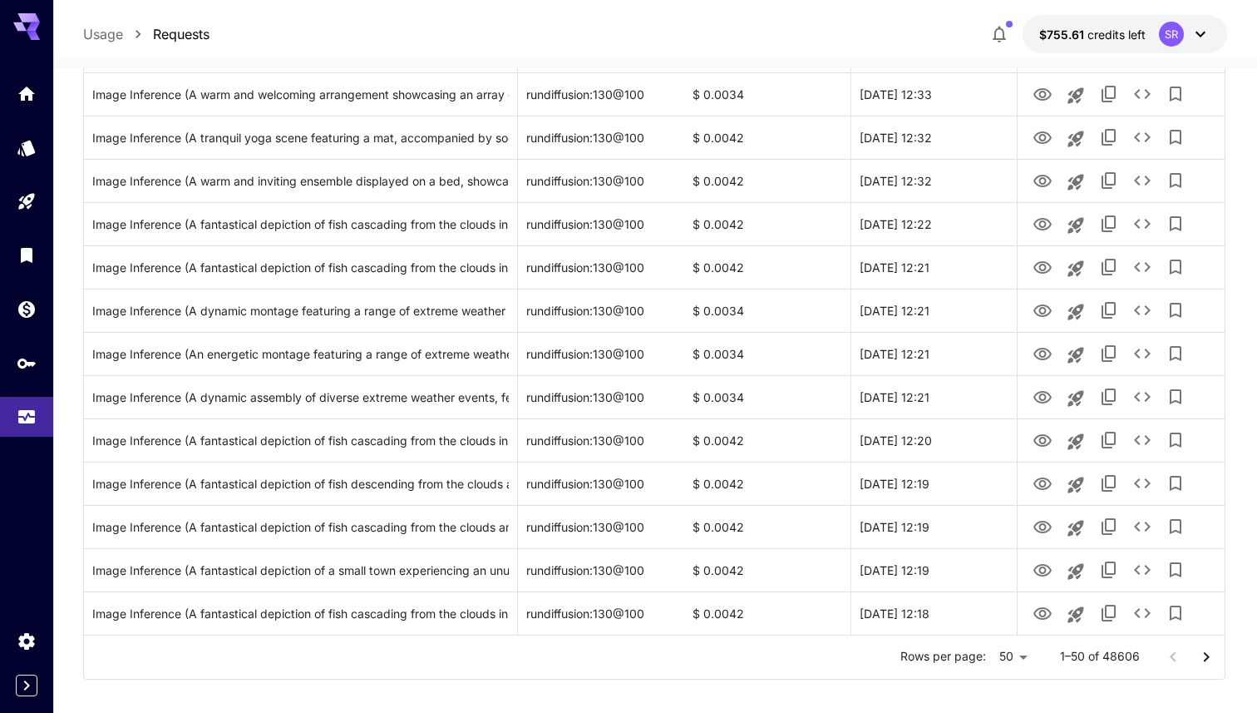
scroll to position [1870, 0]
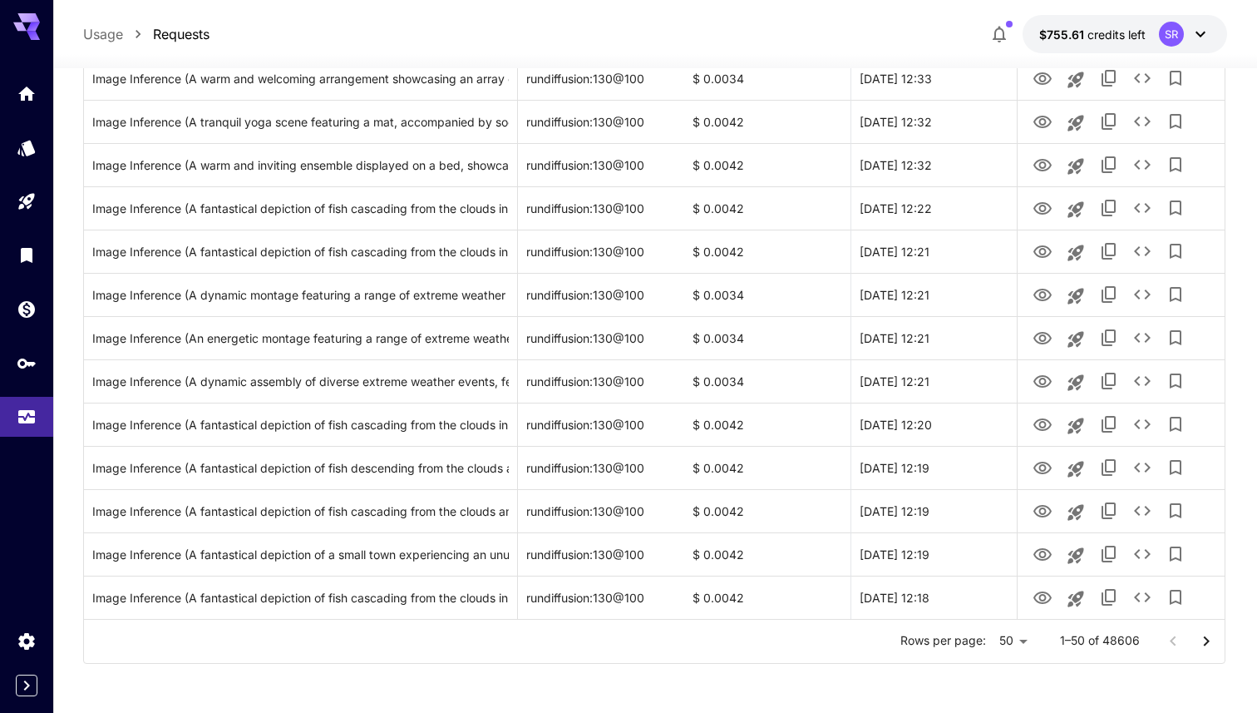
click at [1215, 648] on icon "Go to next page" at bounding box center [1207, 641] width 20 height 20
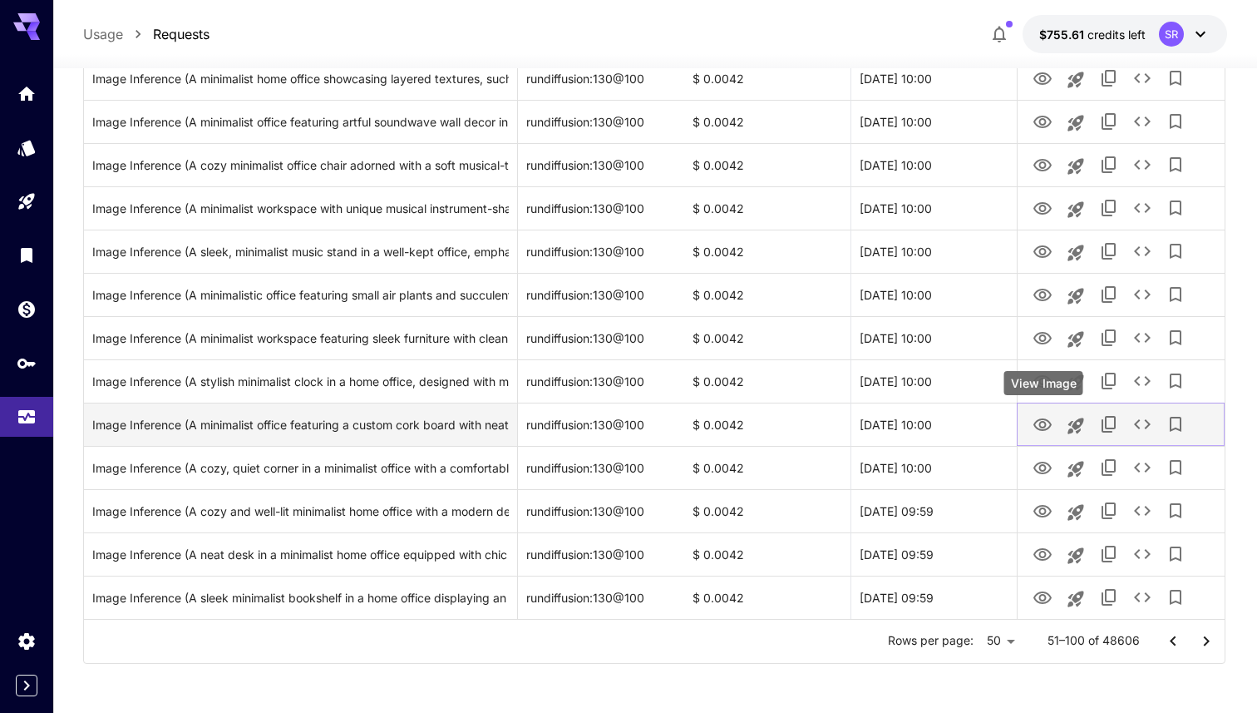
click at [1041, 420] on icon "View Image" at bounding box center [1043, 425] width 20 height 20
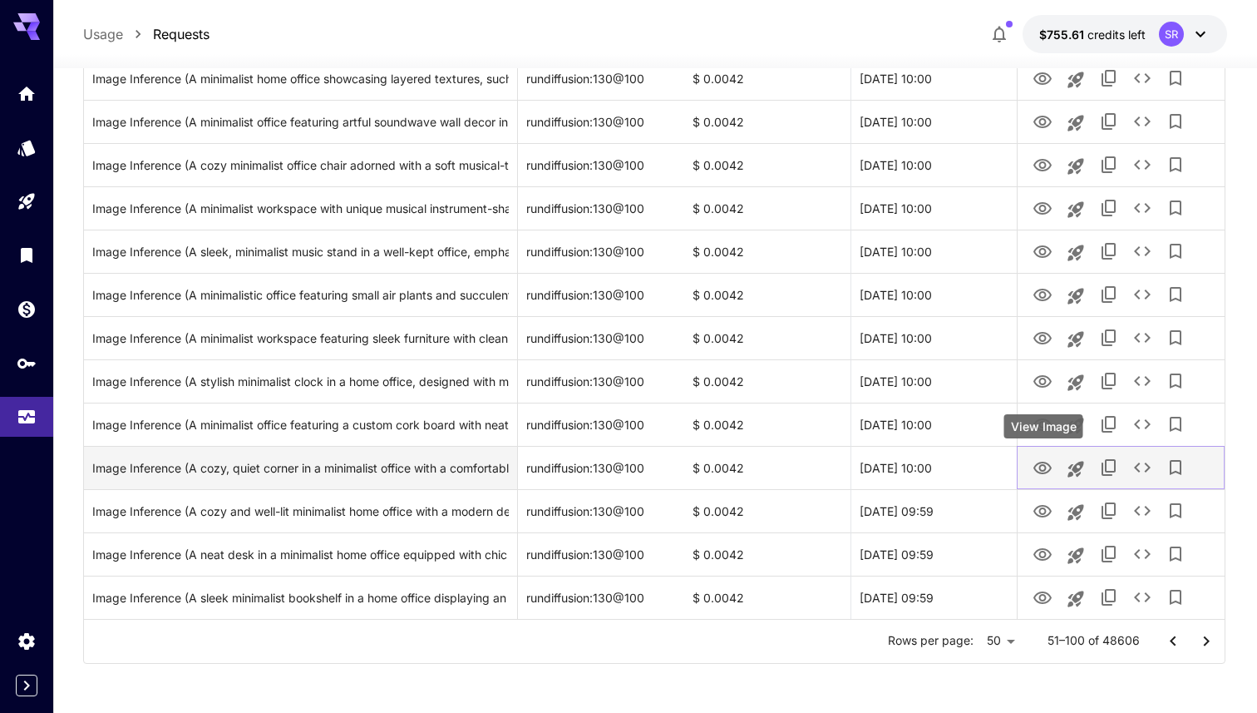
click at [1048, 467] on icon "View Image" at bounding box center [1043, 468] width 20 height 20
click at [1074, 467] on icon "Launch in playground" at bounding box center [1077, 469] width 16 height 16
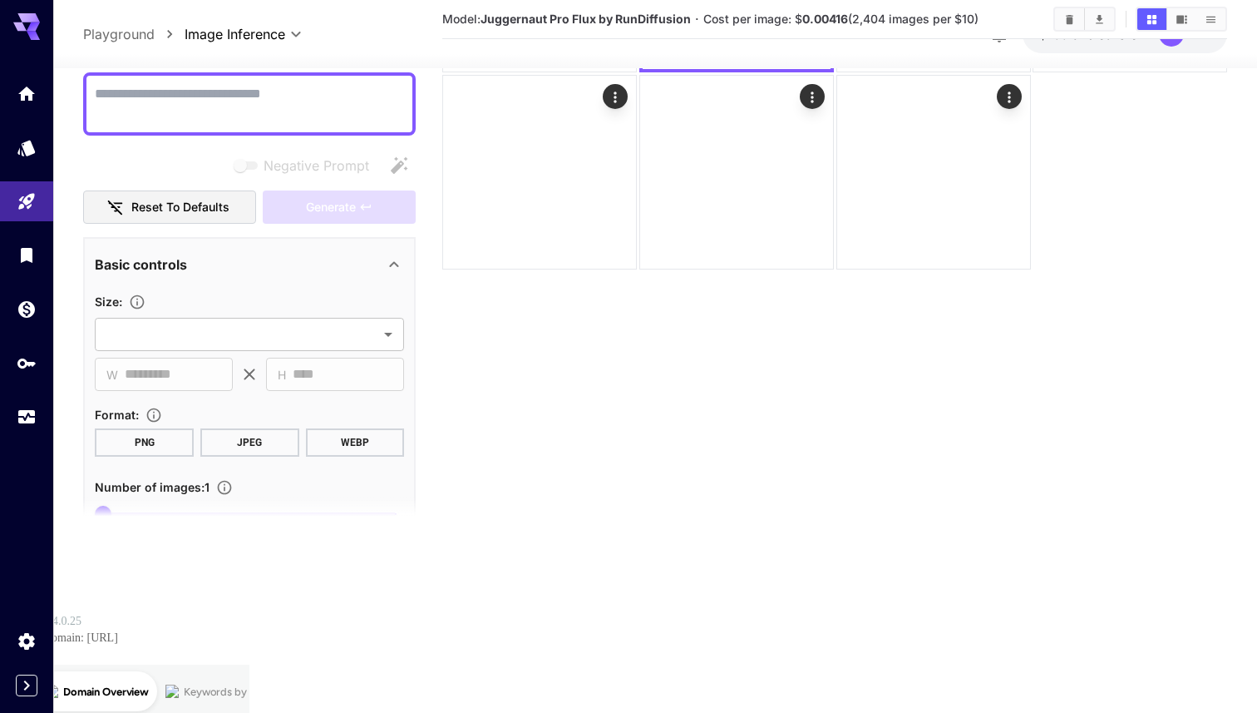
scroll to position [131, 0]
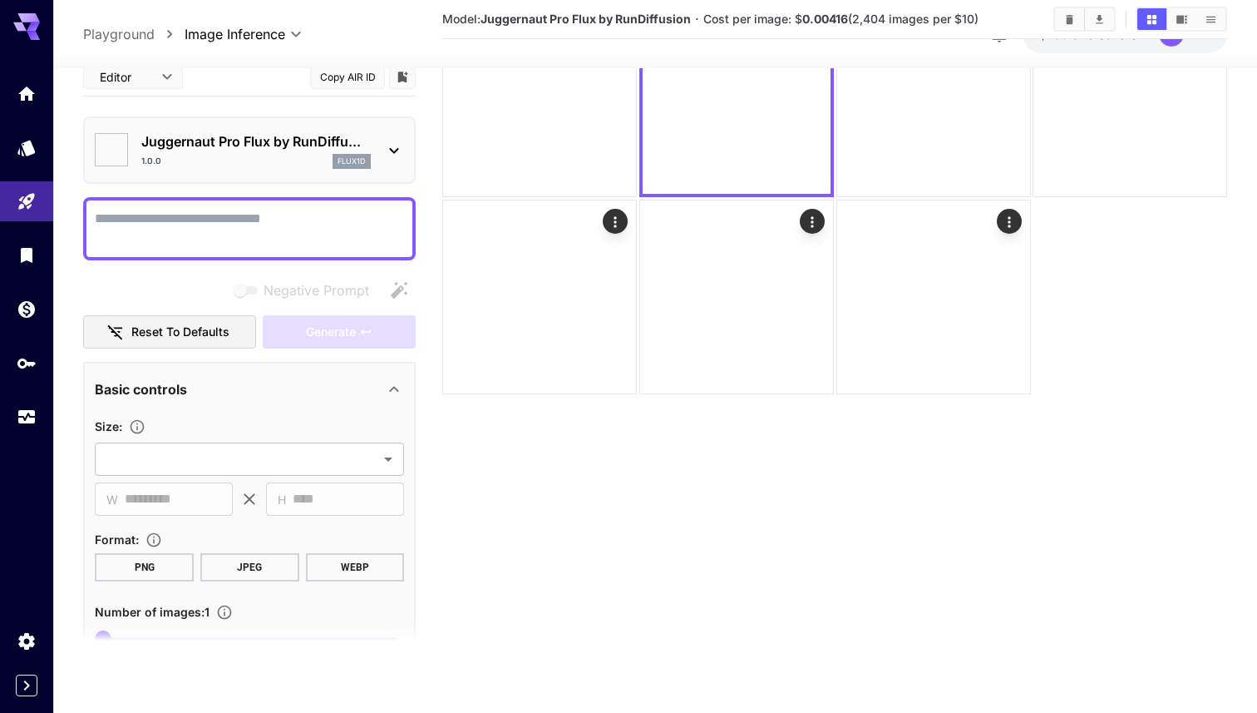
type textarea "**********"
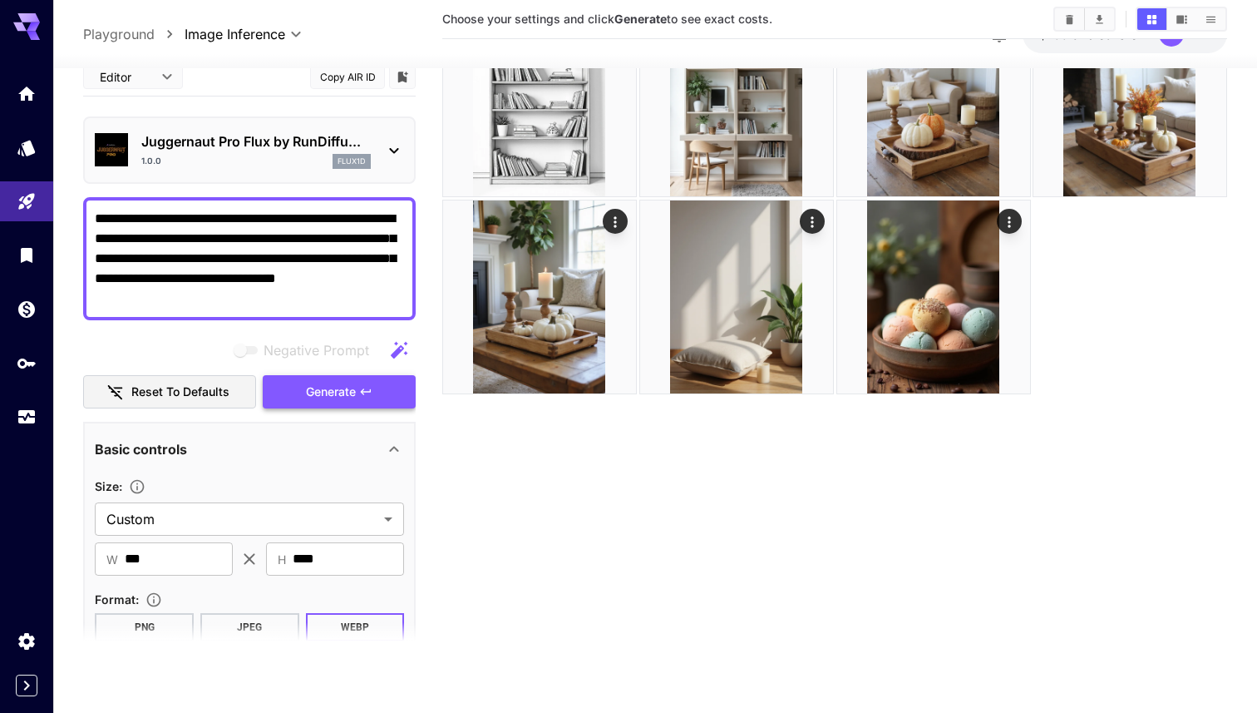
click at [361, 387] on icon "button" at bounding box center [365, 391] width 13 height 13
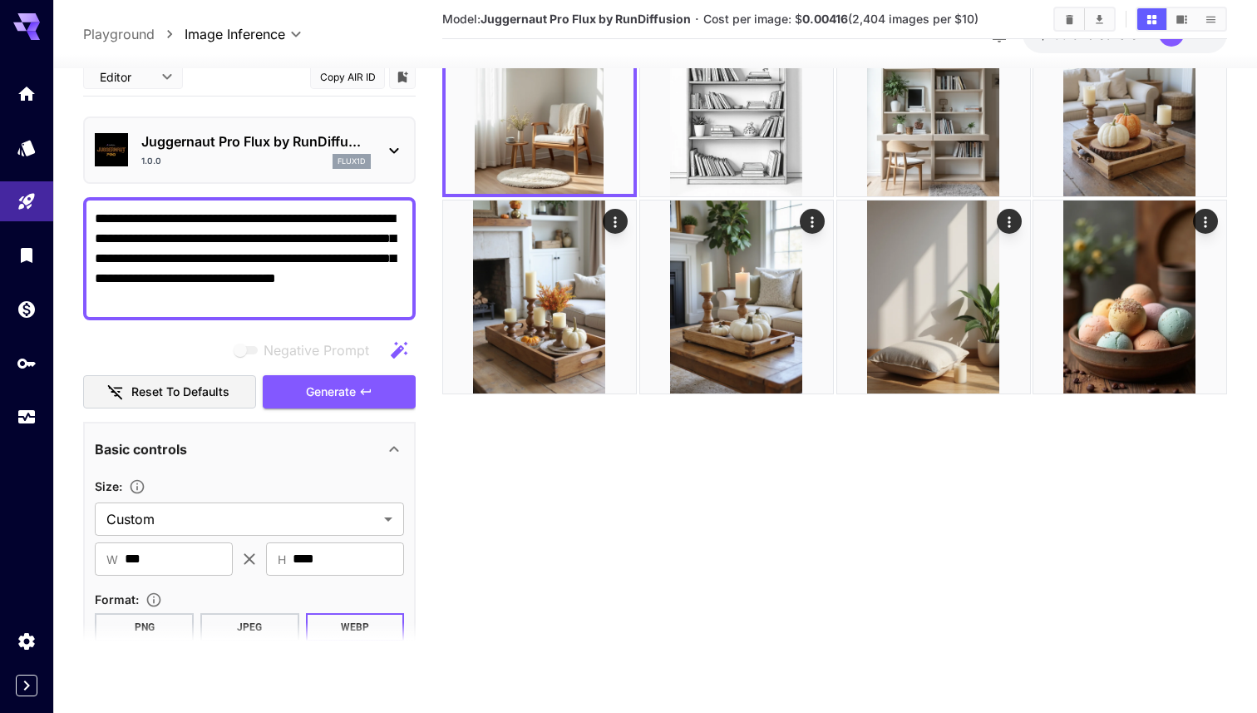
scroll to position [0, 0]
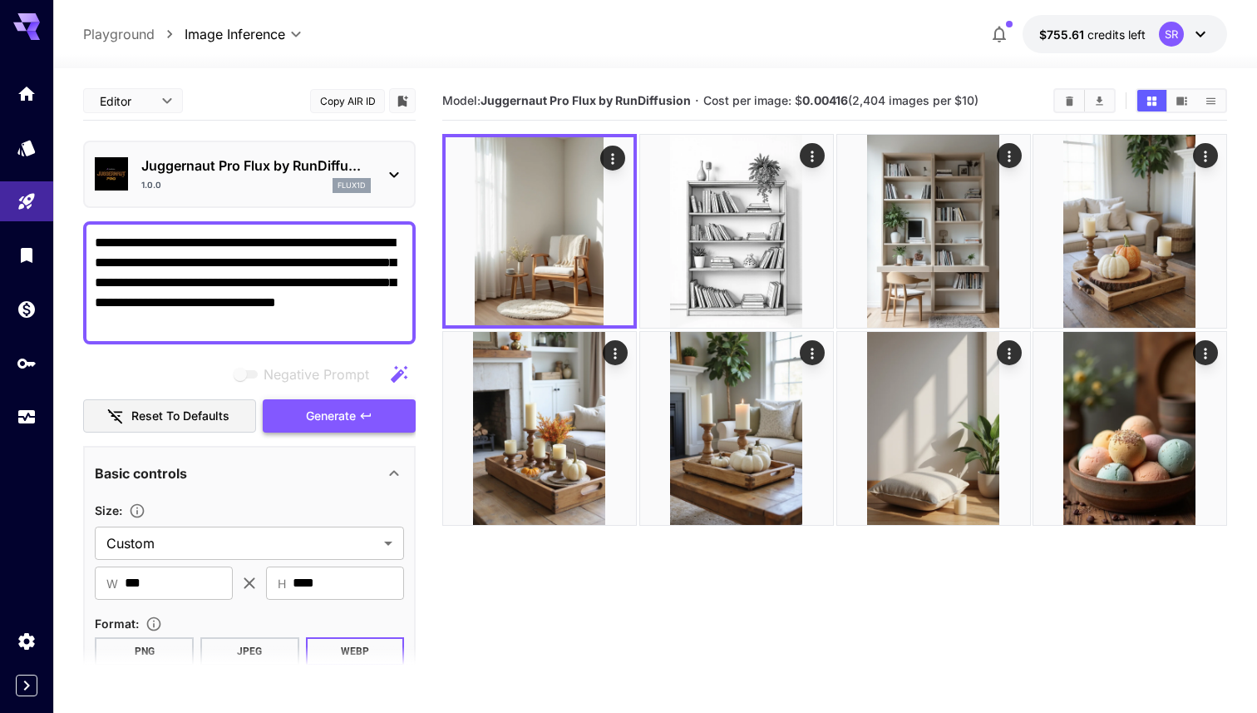
click at [360, 415] on icon "button" at bounding box center [365, 415] width 13 height 13
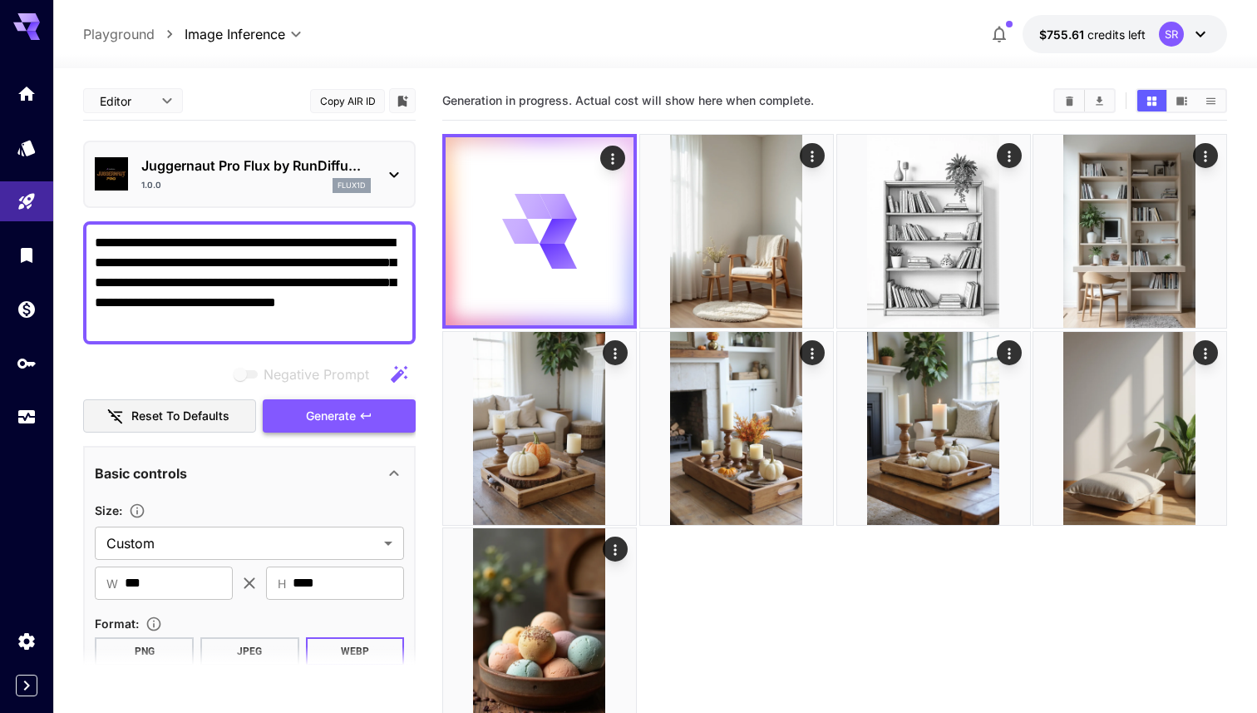
click at [358, 410] on button "Generate" at bounding box center [339, 416] width 153 height 34
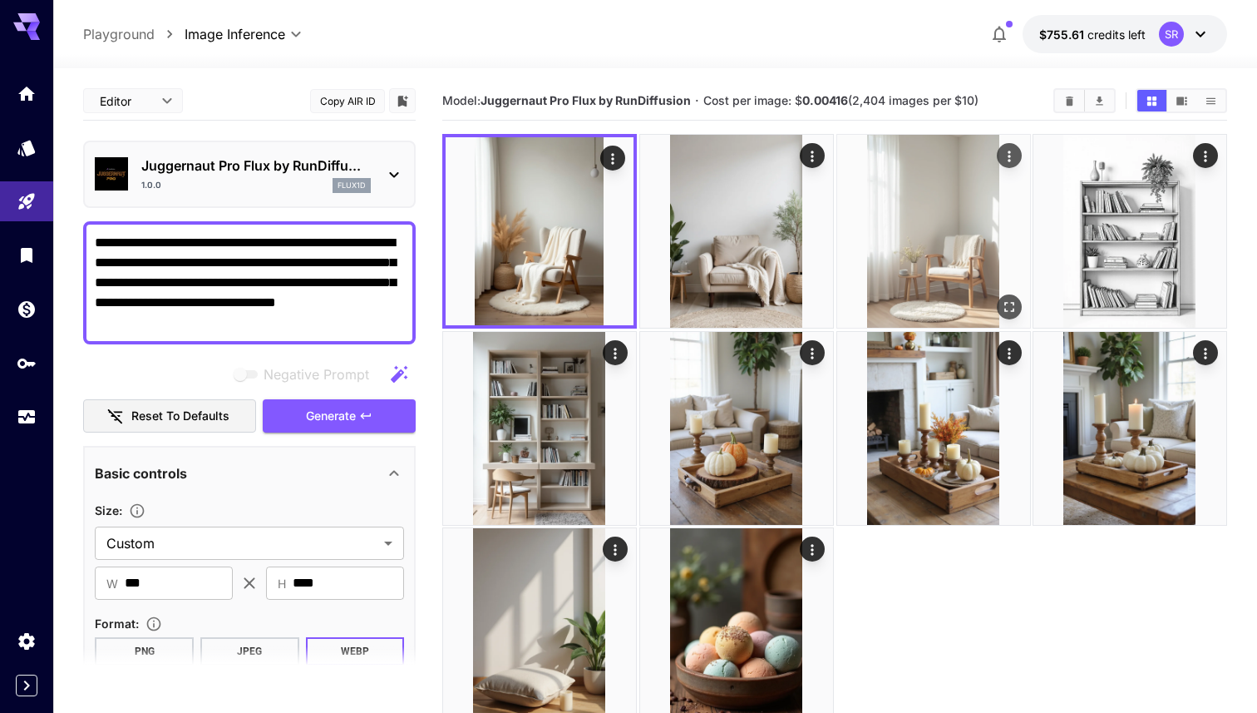
click at [928, 219] on img at bounding box center [933, 231] width 193 height 193
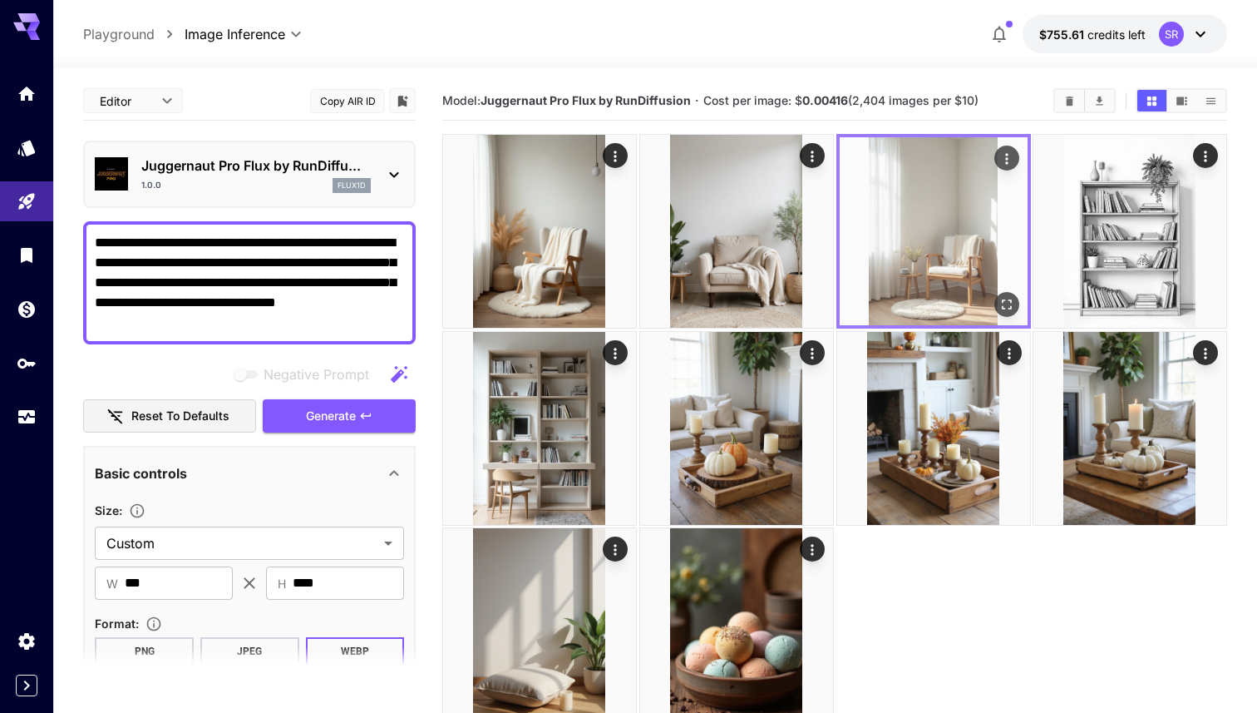
click at [1005, 310] on icon "Open in fullscreen" at bounding box center [1006, 304] width 17 height 17
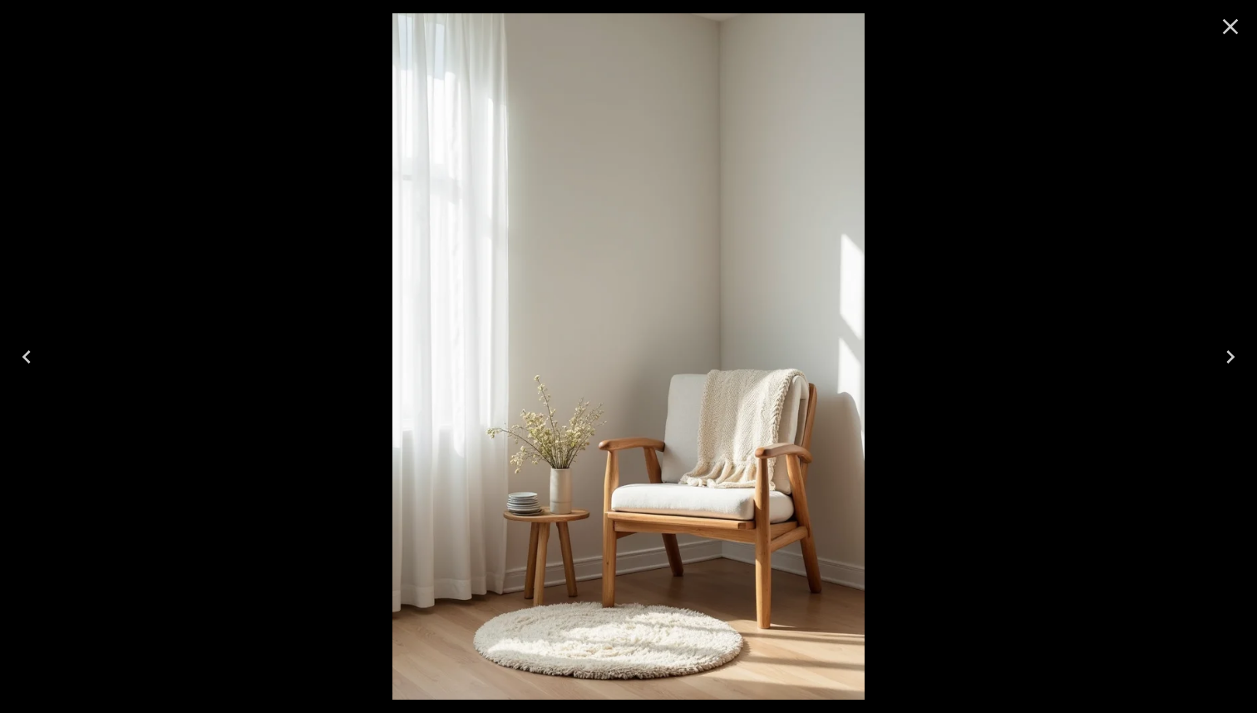
click at [29, 358] on icon "Previous" at bounding box center [26, 356] width 27 height 27
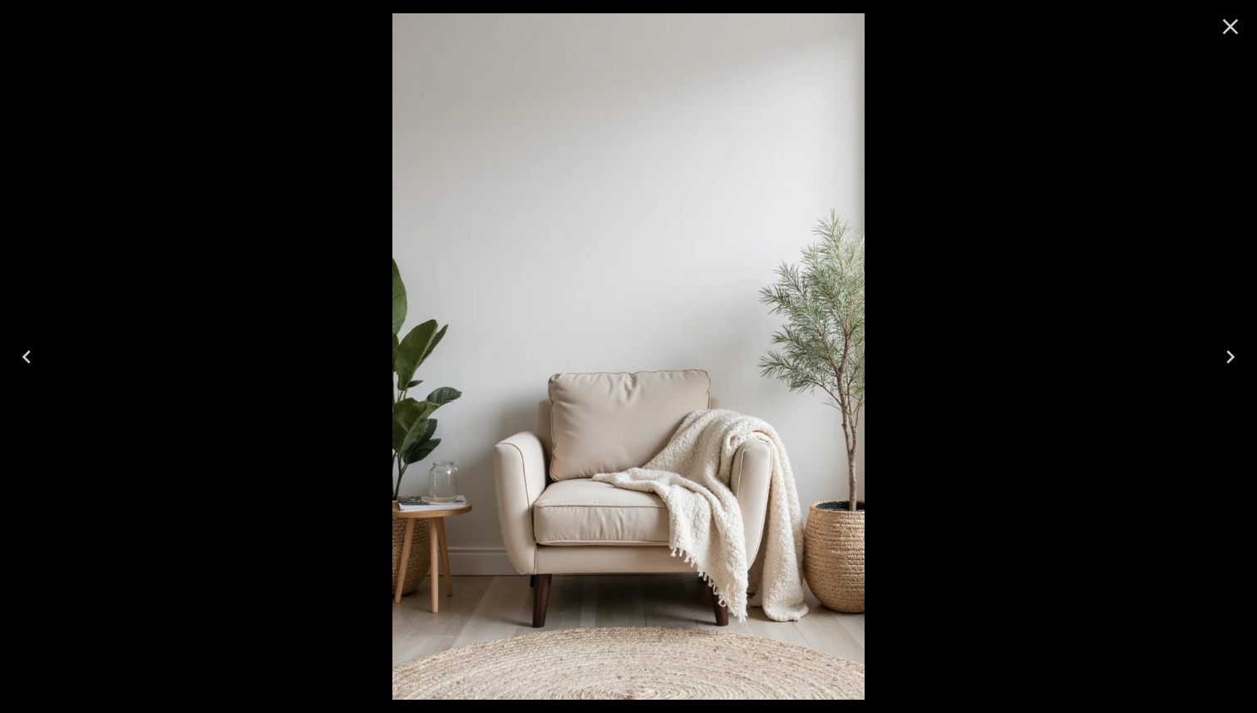
click at [29, 358] on icon "Previous" at bounding box center [26, 356] width 27 height 27
